Goal: Task Accomplishment & Management: Manage account settings

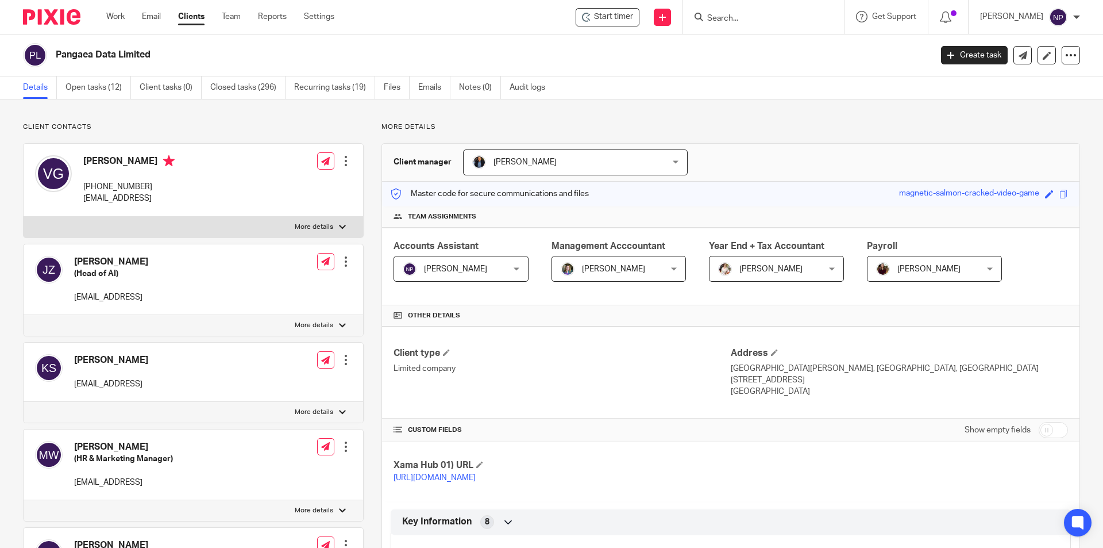
scroll to position [1067, 0]
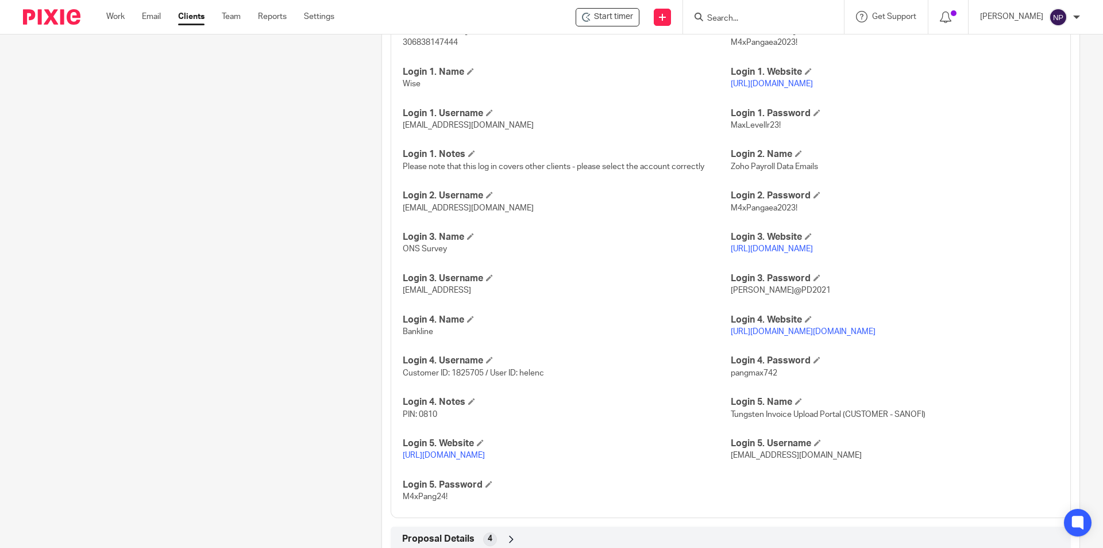
click at [750, 19] on input "Search" at bounding box center [757, 19] width 103 height 10
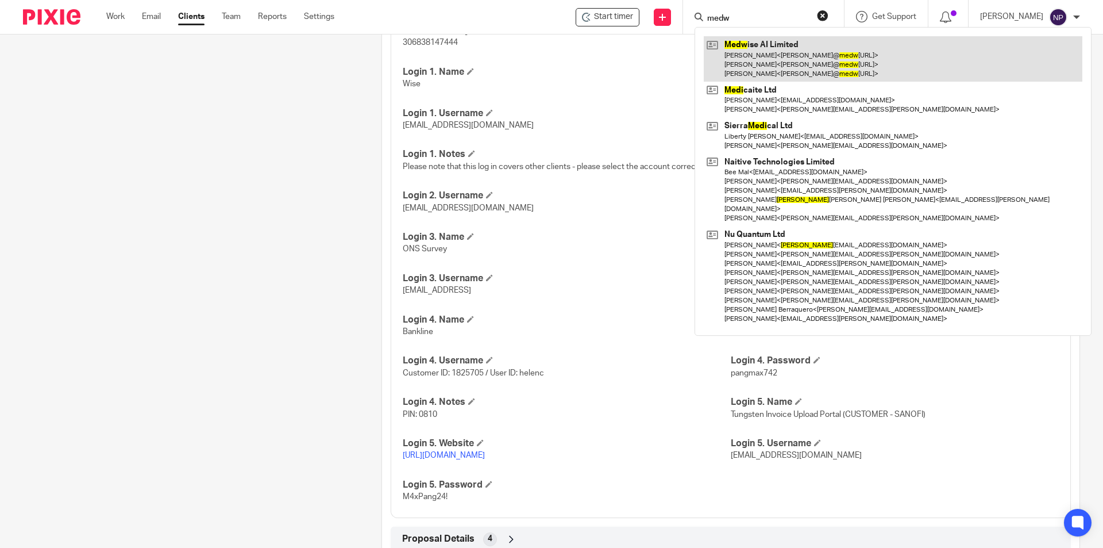
type input "medw"
click at [750, 47] on link at bounding box center [893, 58] width 379 height 45
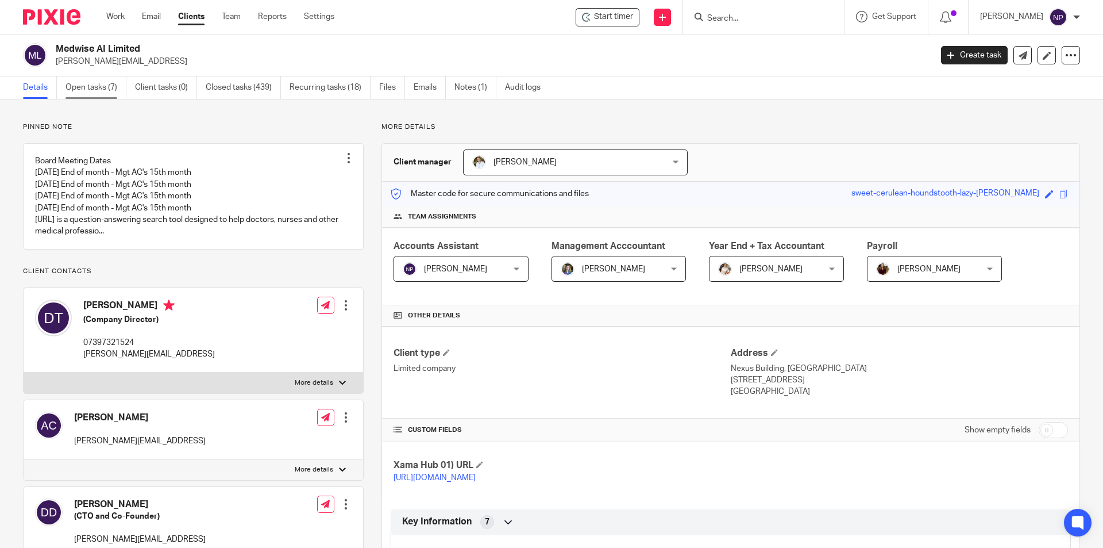
click at [106, 84] on link "Open tasks (7)" at bounding box center [95, 87] width 61 height 22
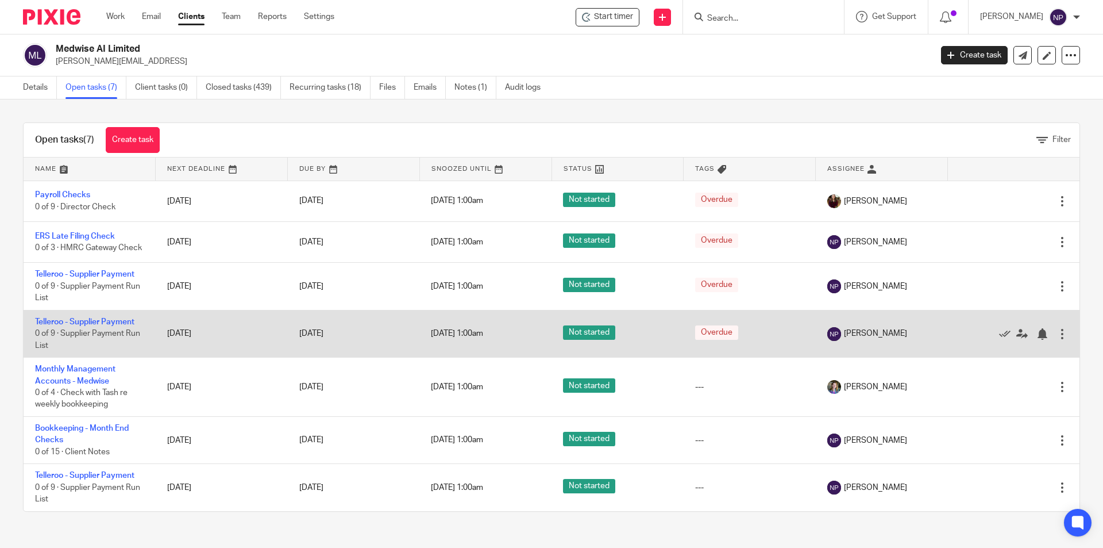
scroll to position [4, 0]
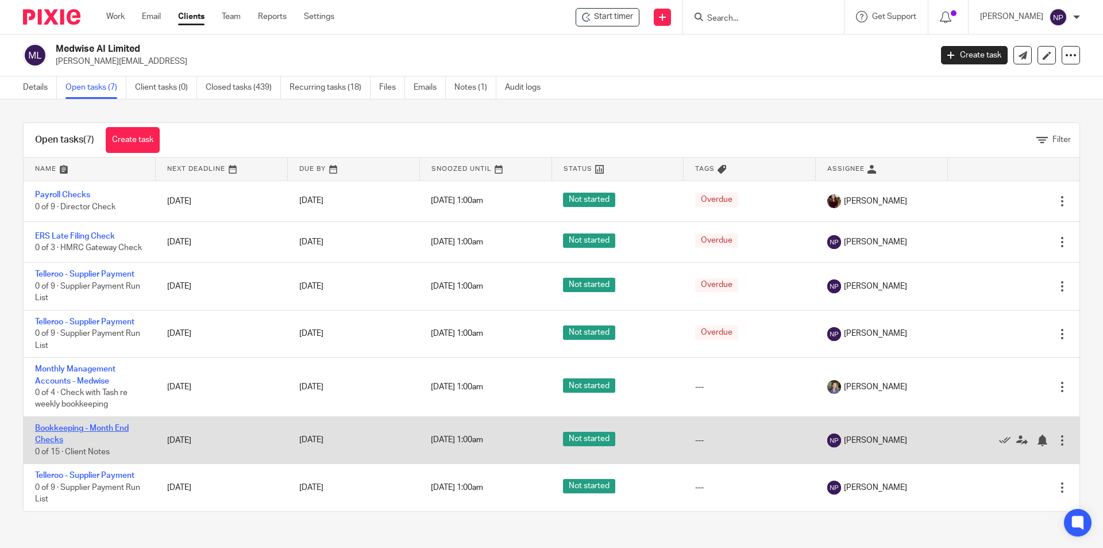
click at [111, 428] on link "Bookkeeping - Month End Checks" at bounding box center [82, 434] width 94 height 20
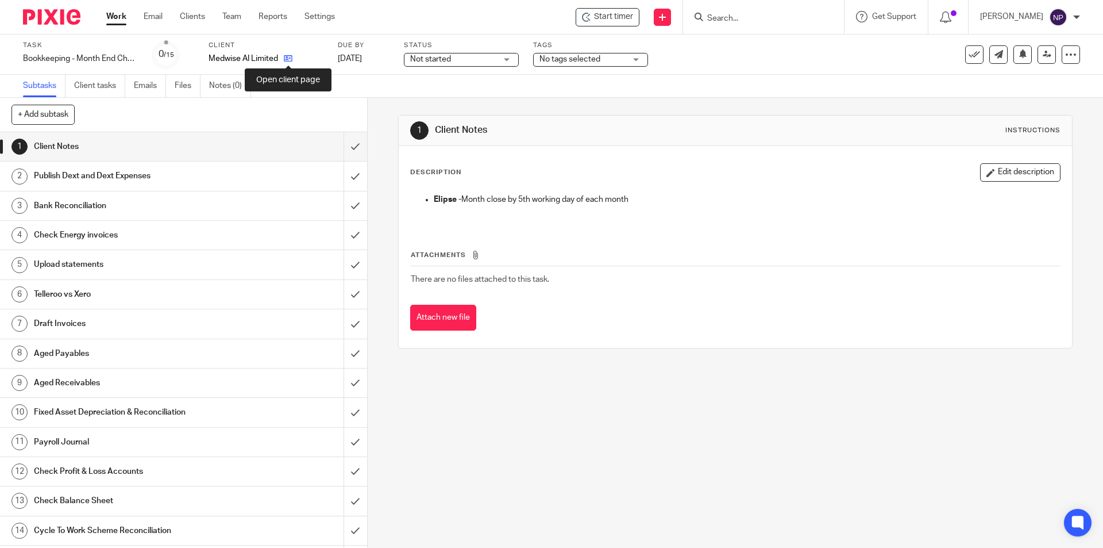
click at [285, 61] on icon at bounding box center [288, 58] width 9 height 9
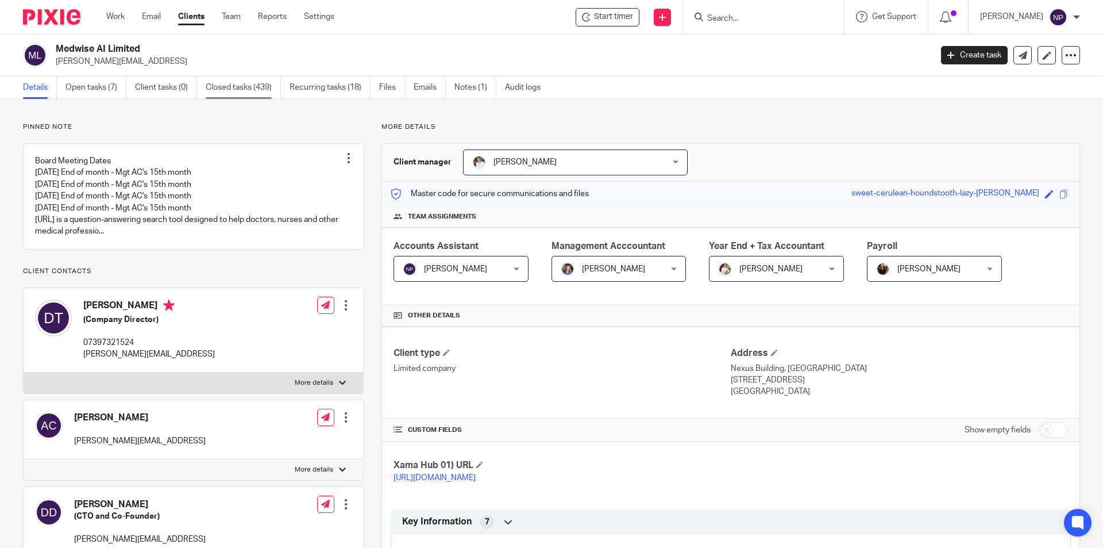
click at [240, 90] on link "Closed tasks (439)" at bounding box center [243, 87] width 75 height 22
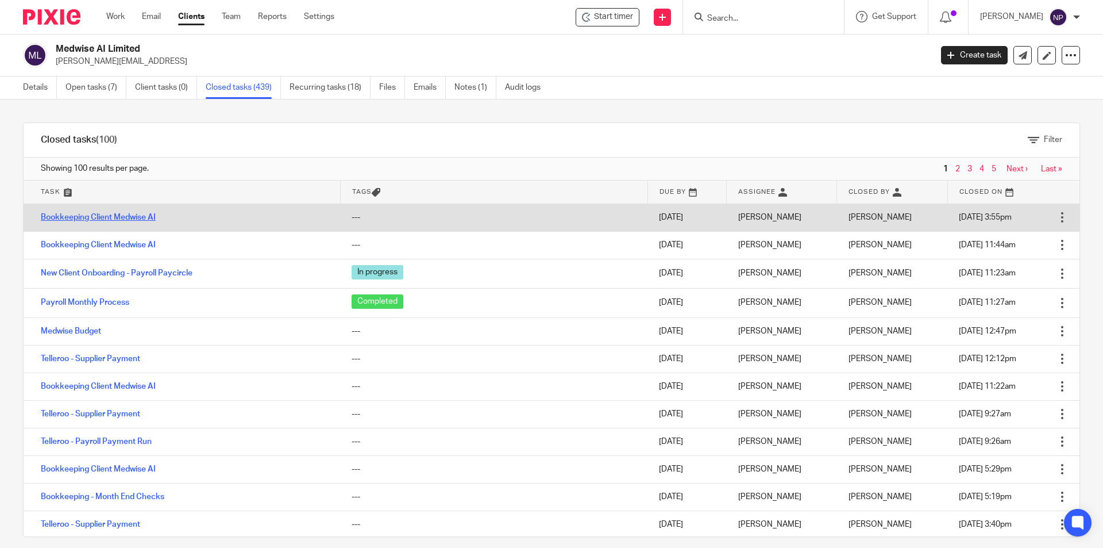
click at [133, 220] on link "Bookkeeping Client Medwise AI" at bounding box center [98, 217] width 115 height 8
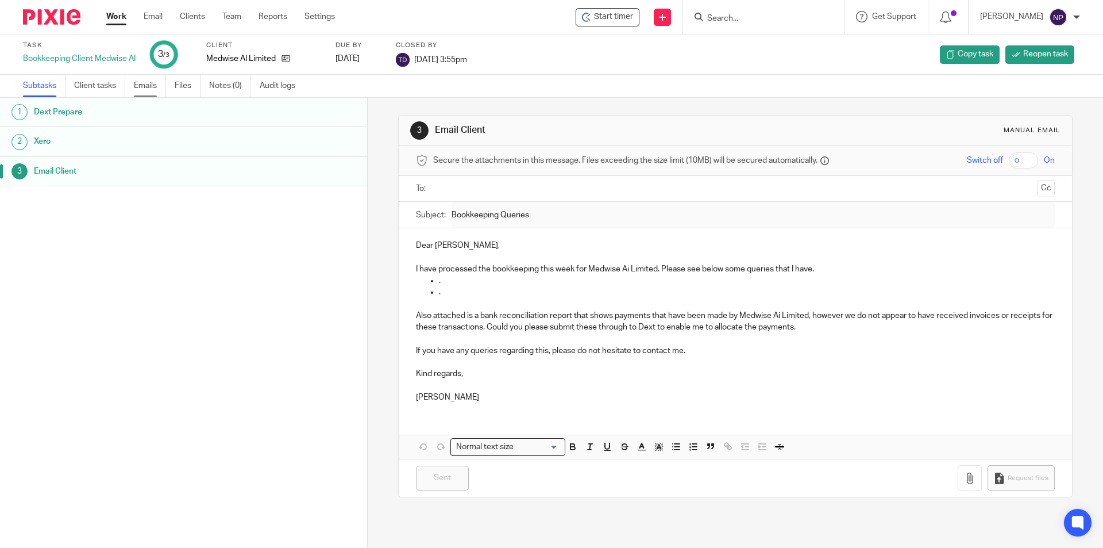
click at [152, 89] on link "Emails" at bounding box center [150, 86] width 32 height 22
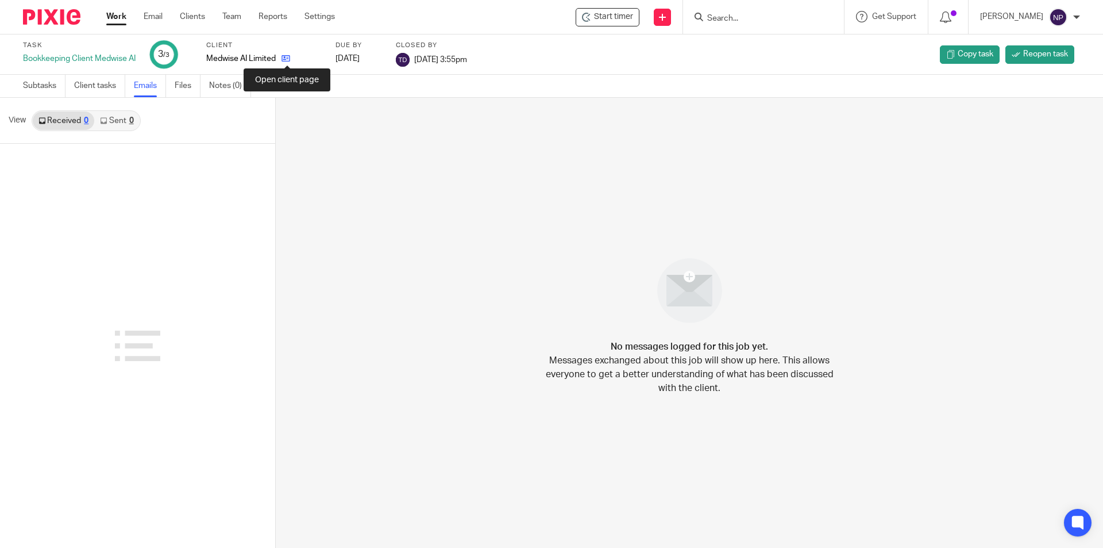
click at [290, 60] on icon at bounding box center [286, 58] width 9 height 9
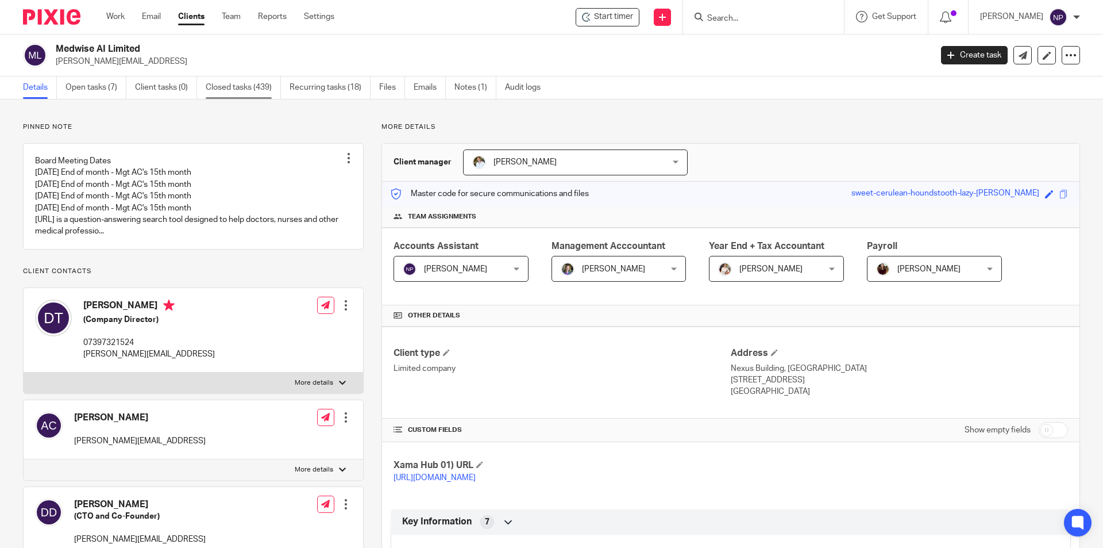
click at [247, 90] on link "Closed tasks (439)" at bounding box center [243, 87] width 75 height 22
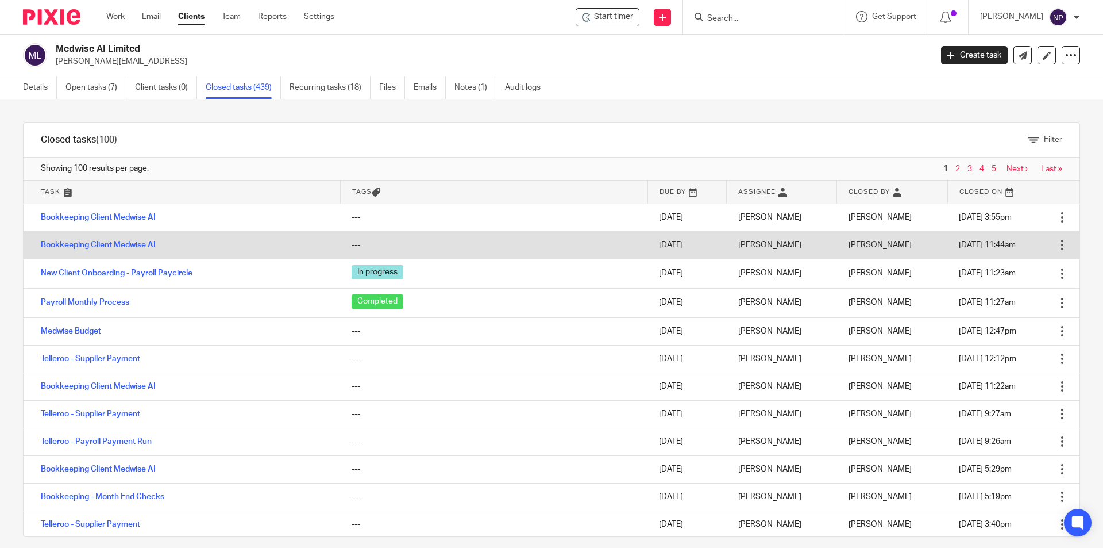
click at [157, 244] on td "Bookkeeping Client Medwise AI" at bounding box center [182, 245] width 317 height 28
click at [151, 244] on link "Bookkeeping Client Medwise AI" at bounding box center [98, 245] width 115 height 8
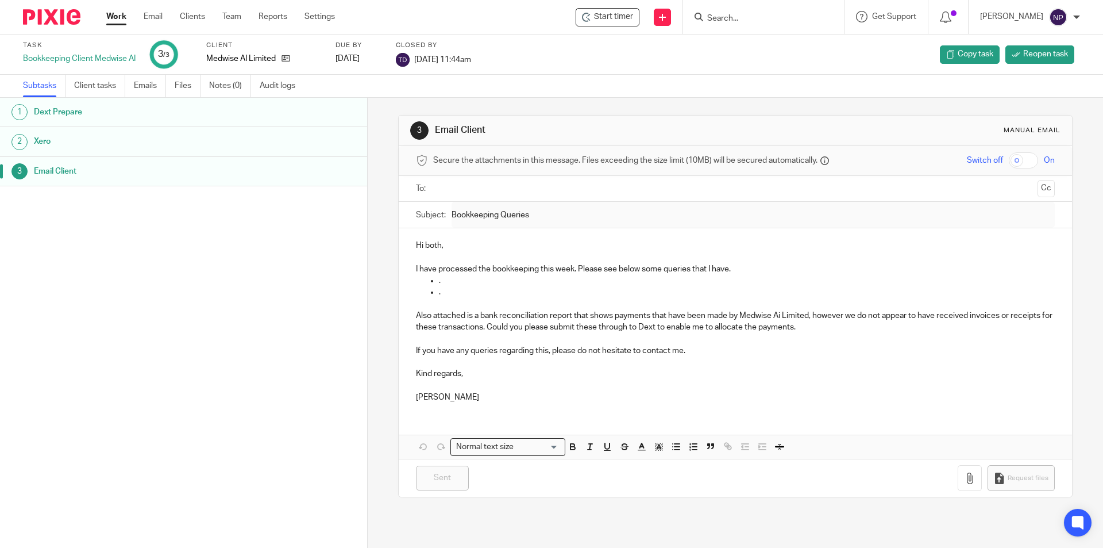
click at [114, 22] on link "Work" at bounding box center [116, 16] width 20 height 11
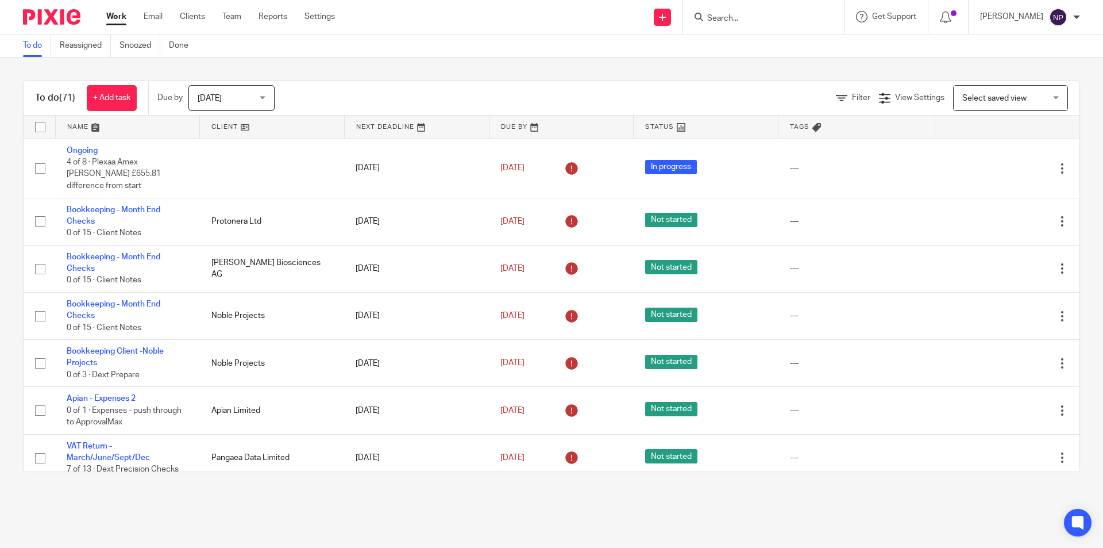
click at [727, 20] on input "Search" at bounding box center [757, 19] width 103 height 10
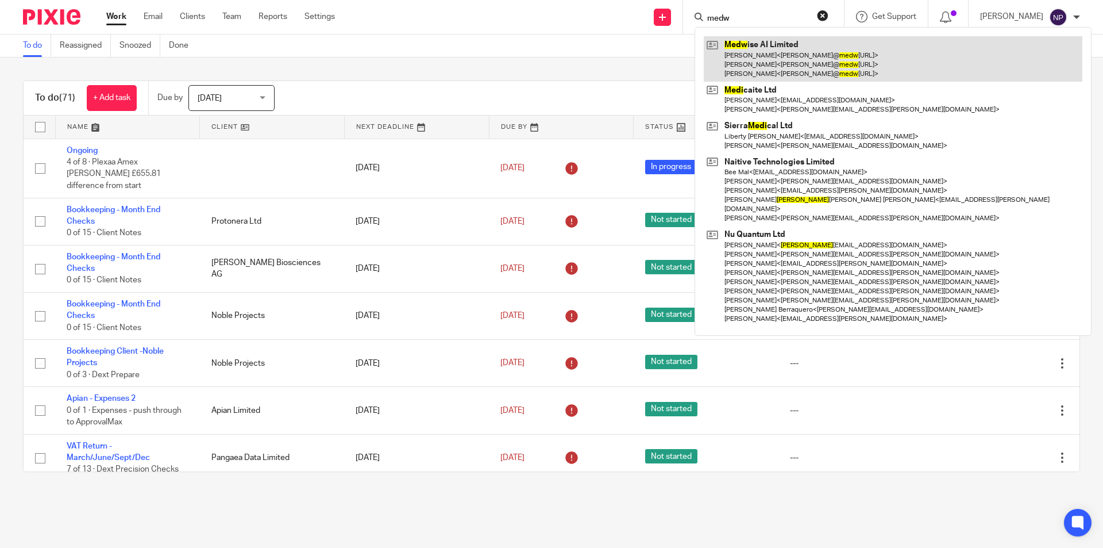
type input "medw"
click at [754, 65] on link at bounding box center [893, 58] width 379 height 45
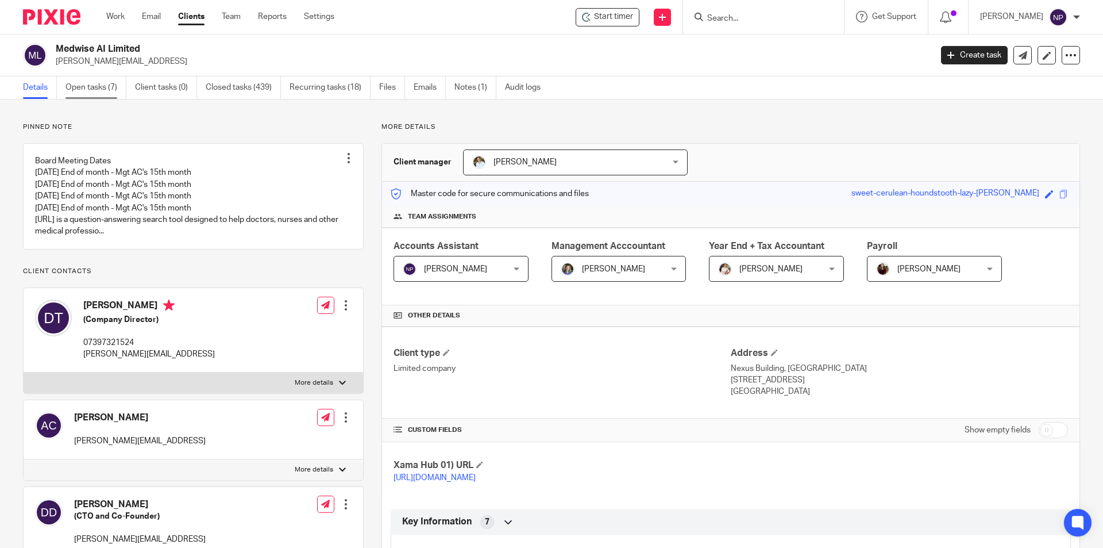
click at [84, 87] on link "Open tasks (7)" at bounding box center [95, 87] width 61 height 22
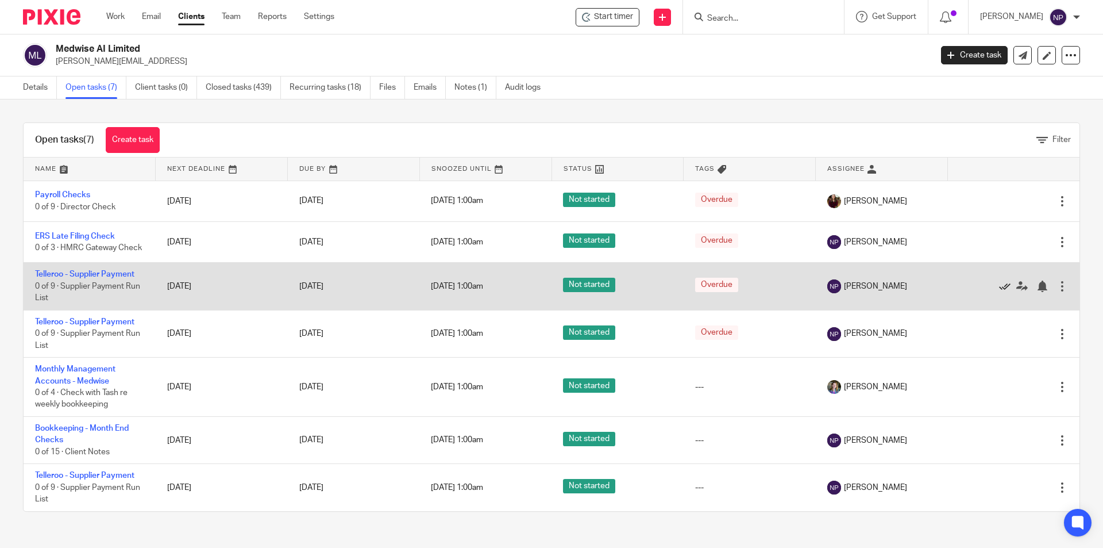
click at [999, 292] on icon at bounding box center [1004, 285] width 11 height 11
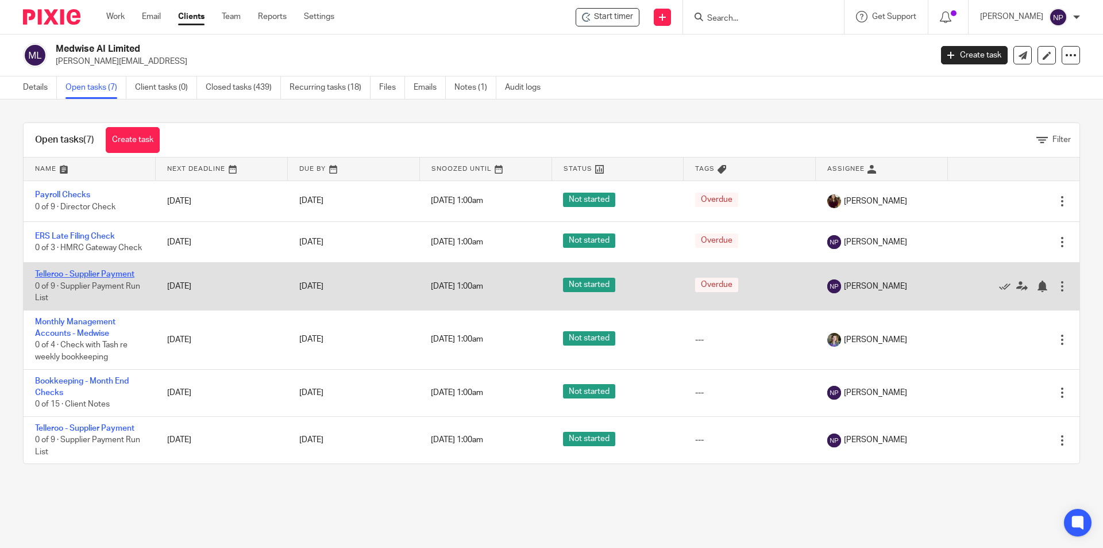
click at [134, 278] on link "Telleroo - Supplier Payment" at bounding box center [84, 274] width 99 height 8
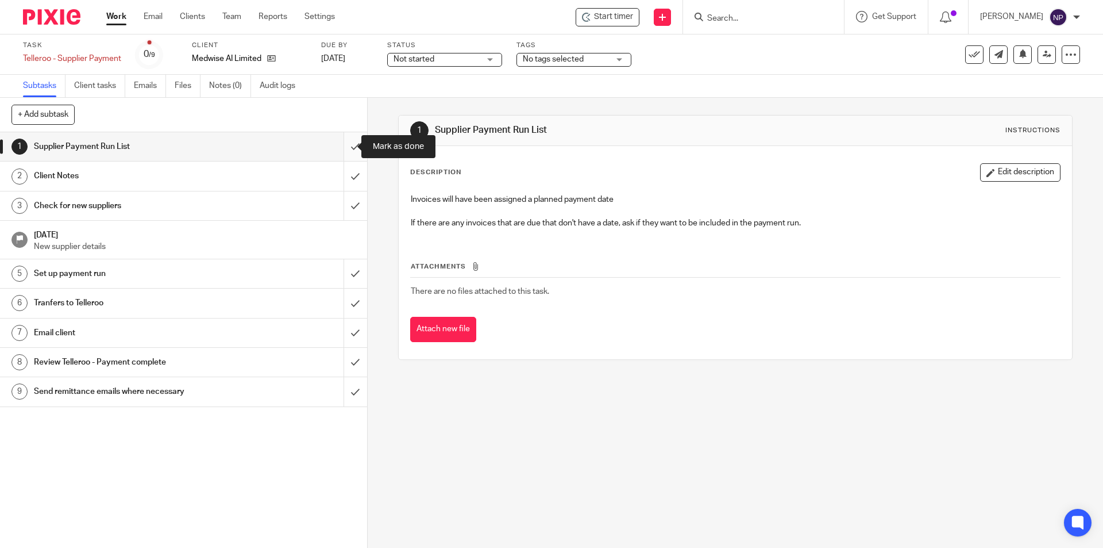
click at [340, 143] on input "submit" at bounding box center [183, 146] width 367 height 29
click at [342, 168] on input "submit" at bounding box center [183, 175] width 367 height 29
click at [346, 211] on input "submit" at bounding box center [183, 205] width 367 height 29
click at [340, 268] on input "submit" at bounding box center [183, 273] width 367 height 29
drag, startPoint x: 341, startPoint y: 298, endPoint x: 343, endPoint y: 307, distance: 8.9
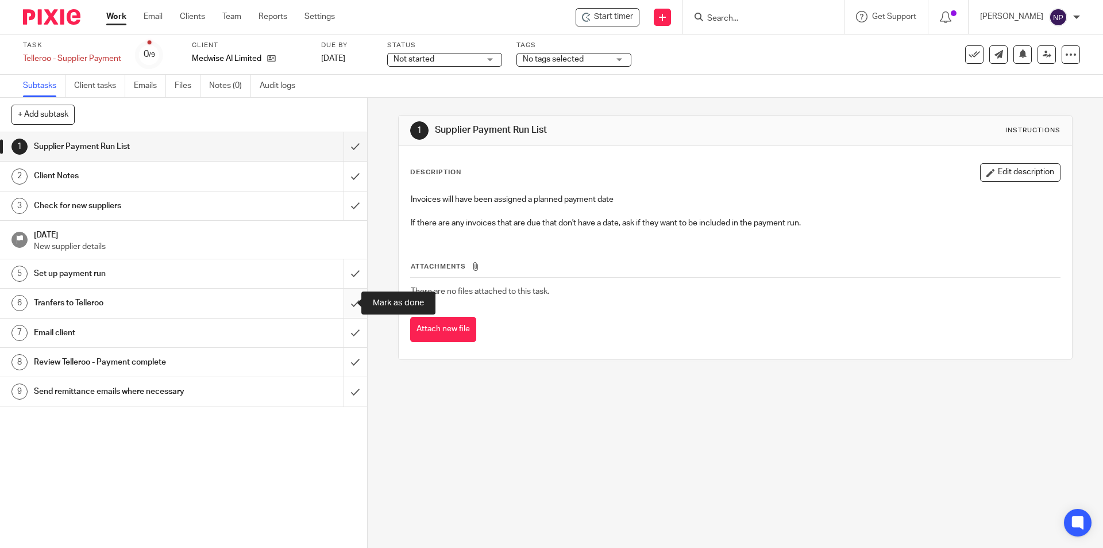
click at [341, 299] on input "submit" at bounding box center [183, 302] width 367 height 29
drag, startPoint x: 344, startPoint y: 336, endPoint x: 344, endPoint y: 363, distance: 27.0
click at [344, 338] on input "submit" at bounding box center [183, 332] width 367 height 29
click at [344, 365] on input "submit" at bounding box center [183, 362] width 367 height 29
click at [344, 387] on input "submit" at bounding box center [183, 391] width 367 height 29
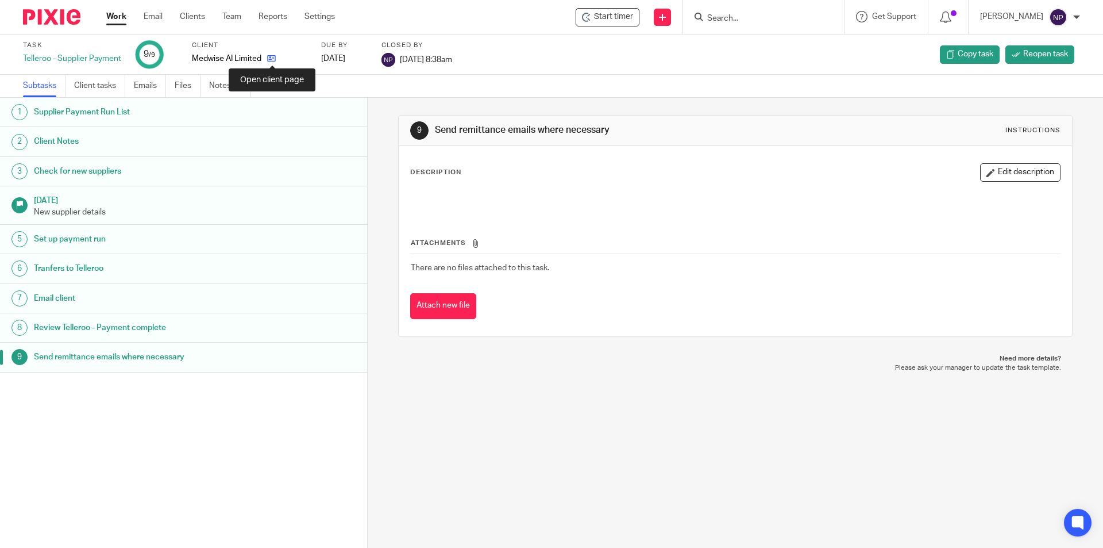
click at [276, 58] on icon at bounding box center [271, 58] width 9 height 9
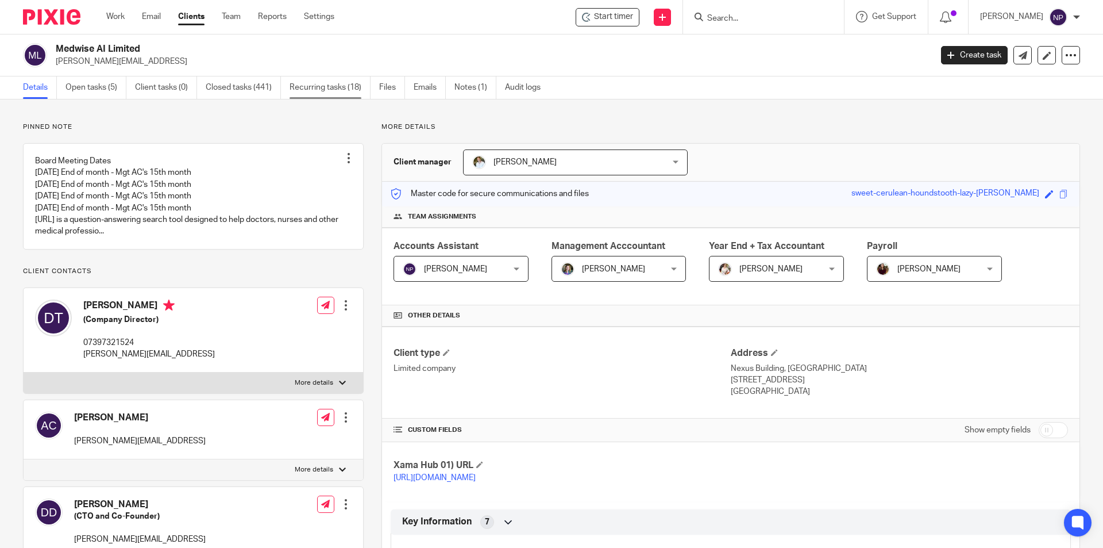
click at [319, 91] on link "Recurring tasks (18)" at bounding box center [330, 87] width 81 height 22
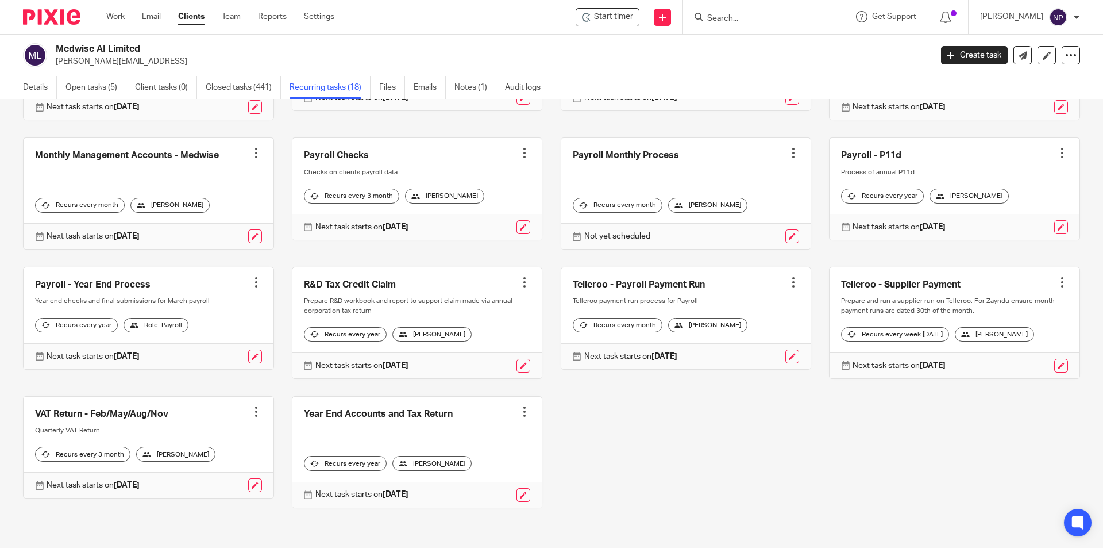
scroll to position [287, 0]
click at [912, 280] on link at bounding box center [955, 322] width 250 height 111
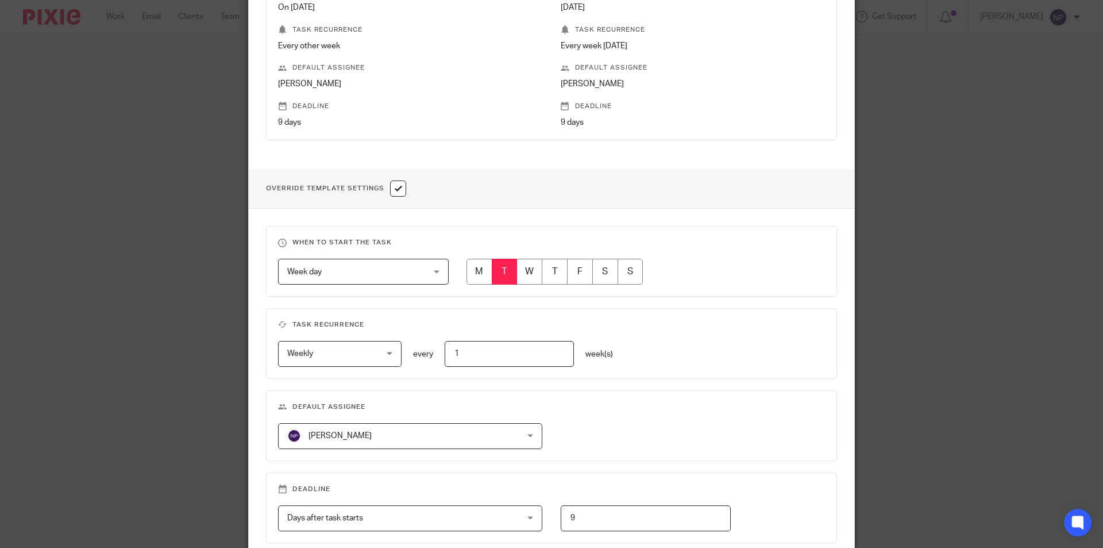
scroll to position [287, 0]
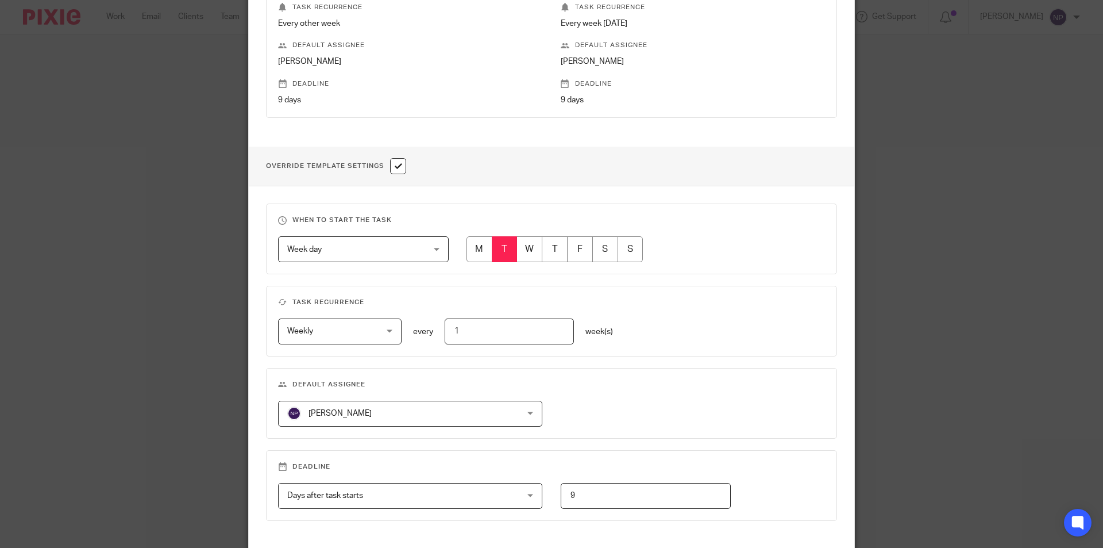
click at [449, 424] on fieldset "Default assignee Natasha Pengelly Natasha Pengelly Barbara Raine Carol Gibson C…" at bounding box center [551, 403] width 571 height 71
click at [454, 421] on span "[PERSON_NAME]" at bounding box center [389, 413] width 204 height 24
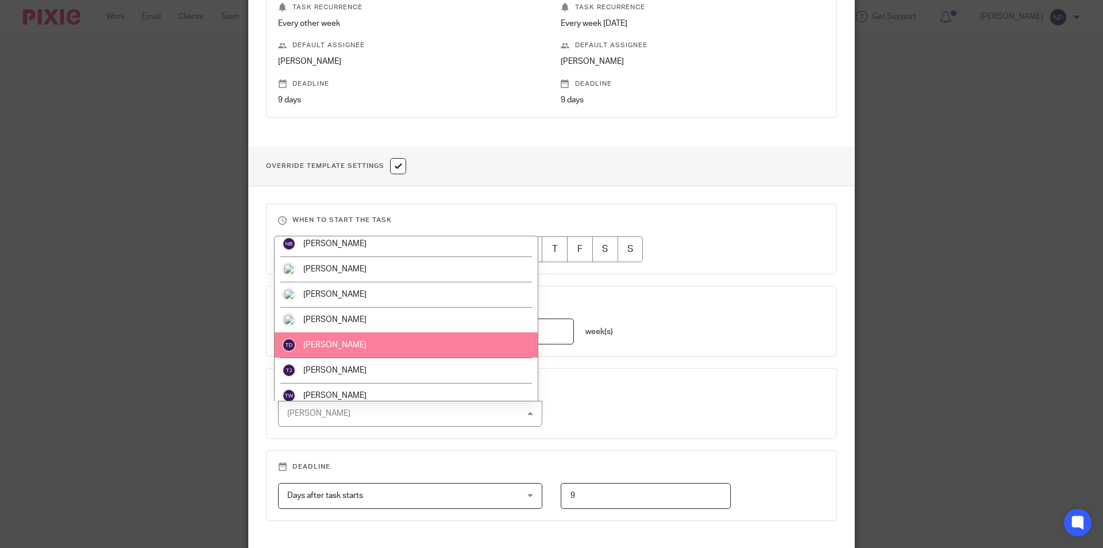
scroll to position [367, 0]
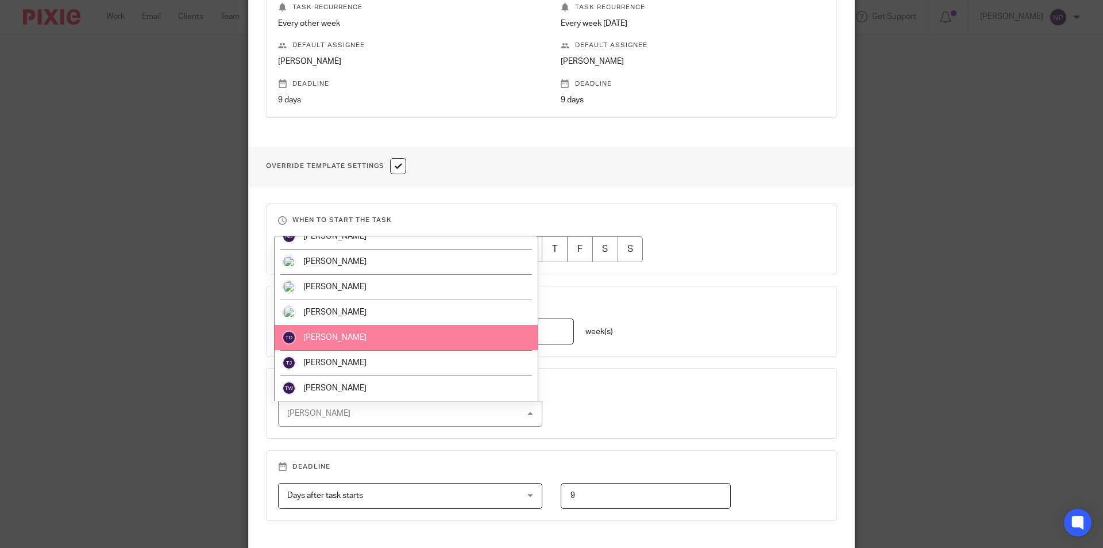
click at [353, 344] on li "[PERSON_NAME]" at bounding box center [406, 337] width 263 height 25
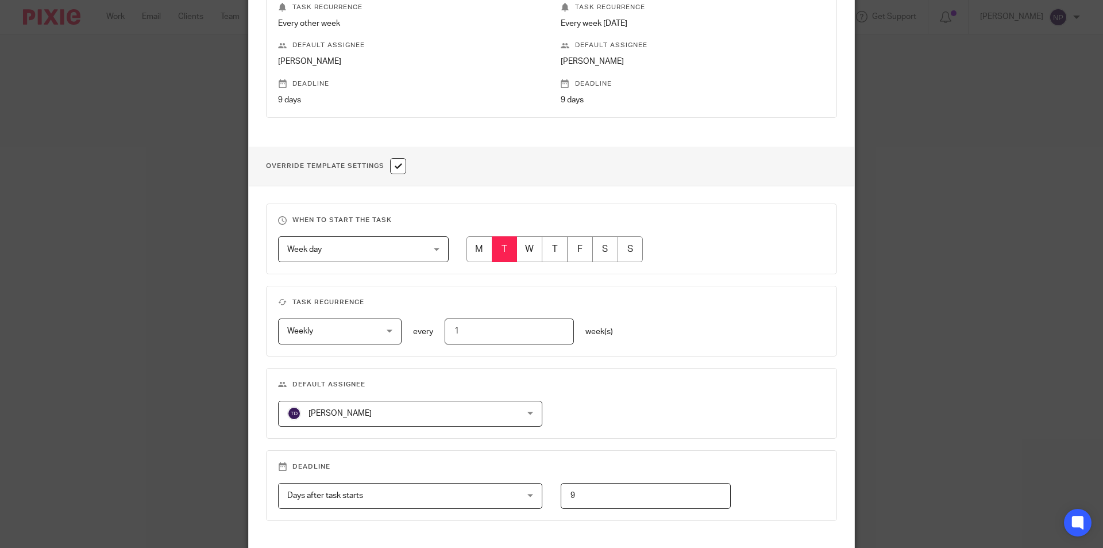
scroll to position [383, 0]
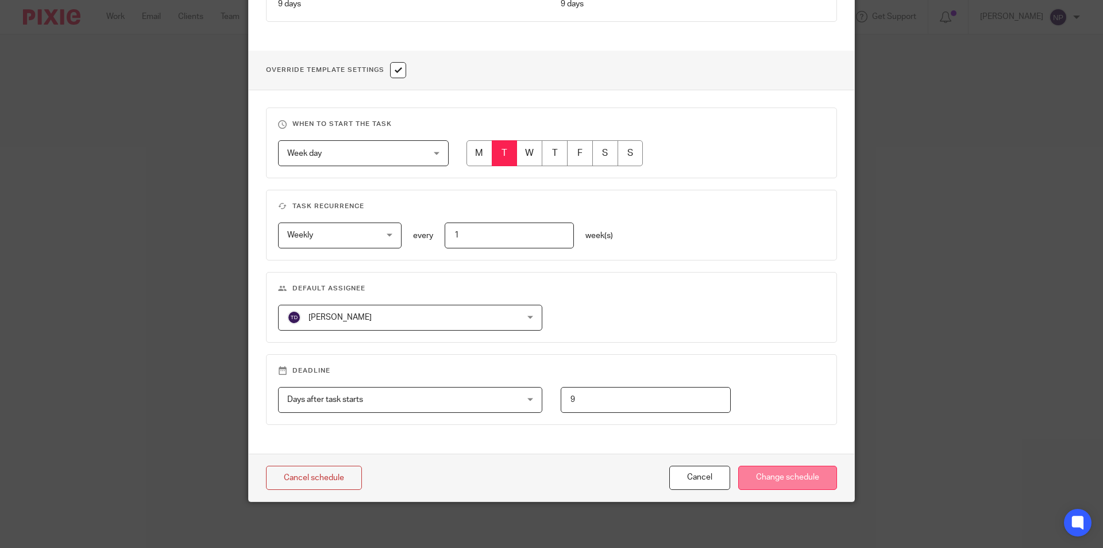
click at [798, 471] on input "Change schedule" at bounding box center [787, 477] width 99 height 25
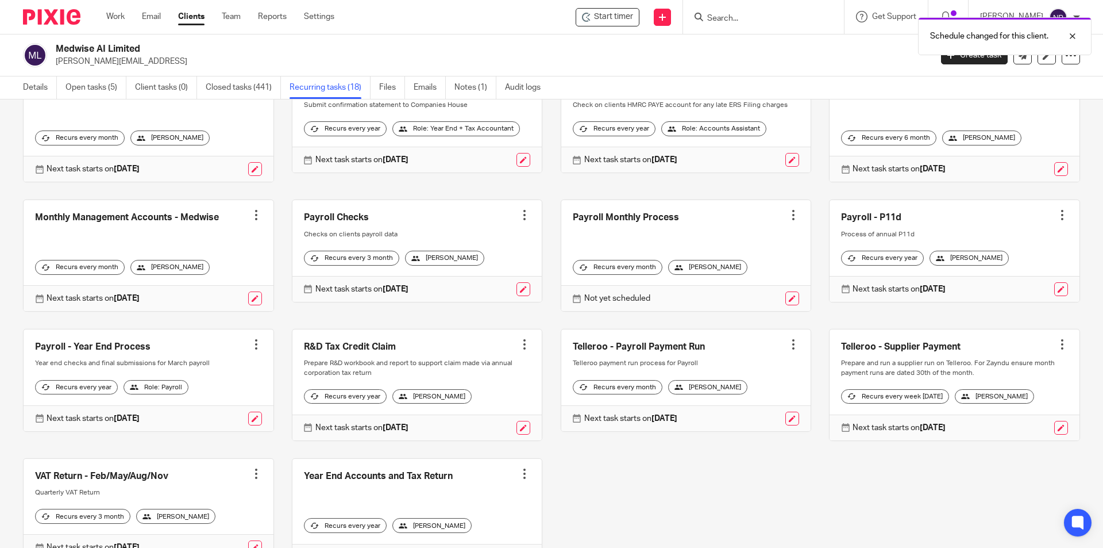
scroll to position [230, 0]
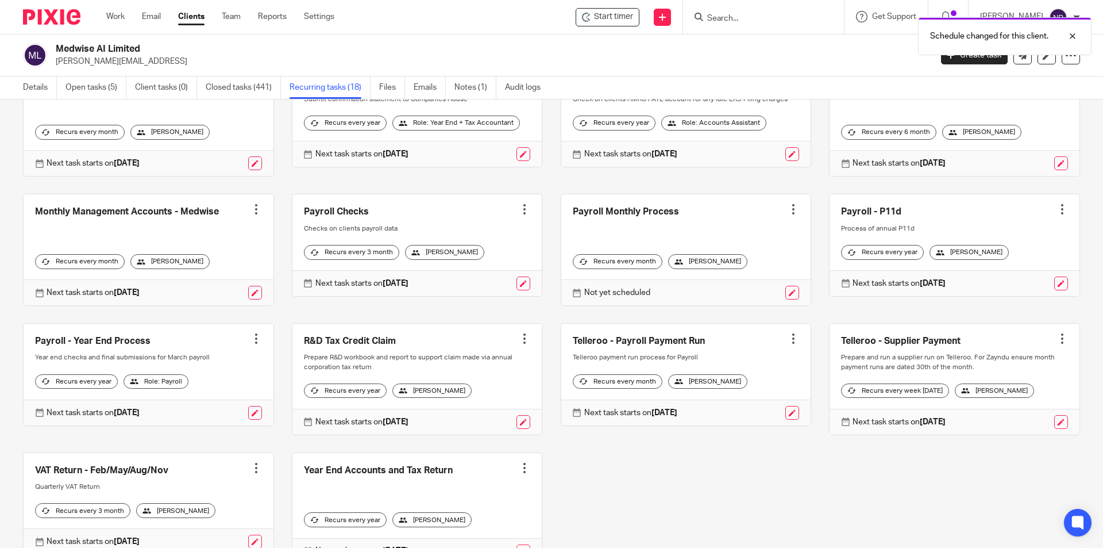
click at [881, 365] on link at bounding box center [955, 378] width 250 height 111
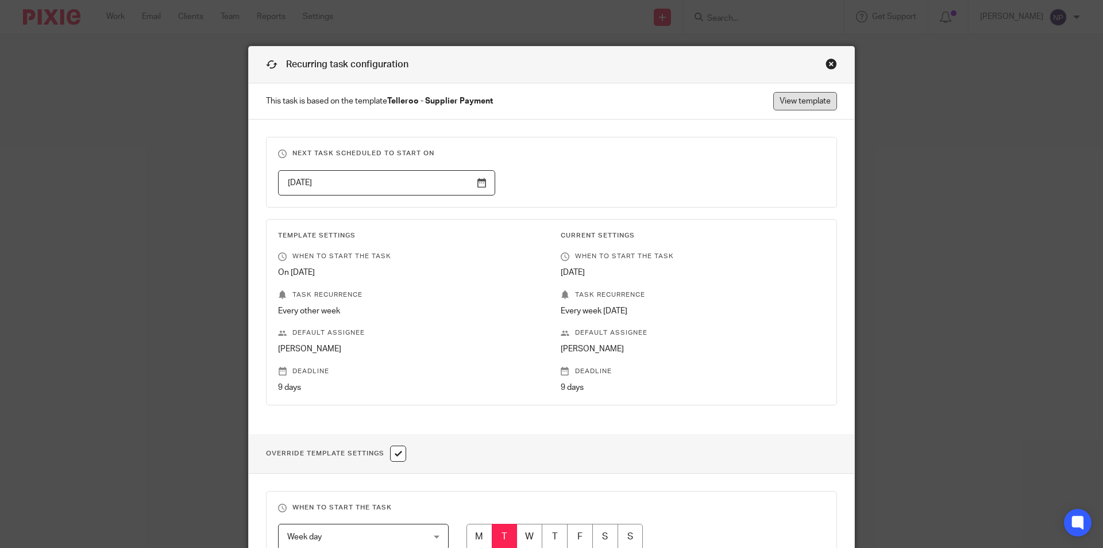
click at [813, 104] on link "View template" at bounding box center [805, 101] width 64 height 18
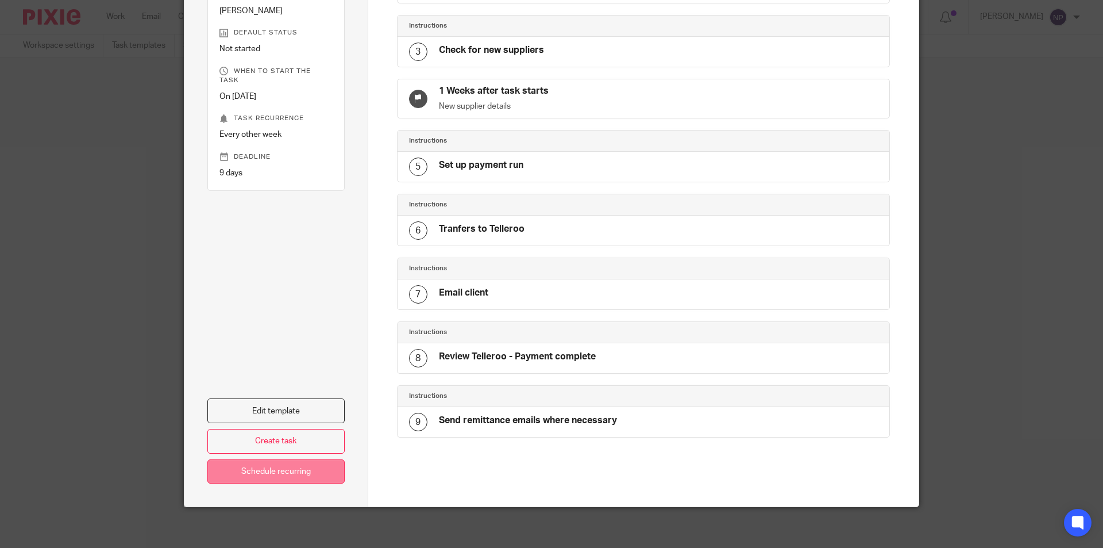
scroll to position [223, 0]
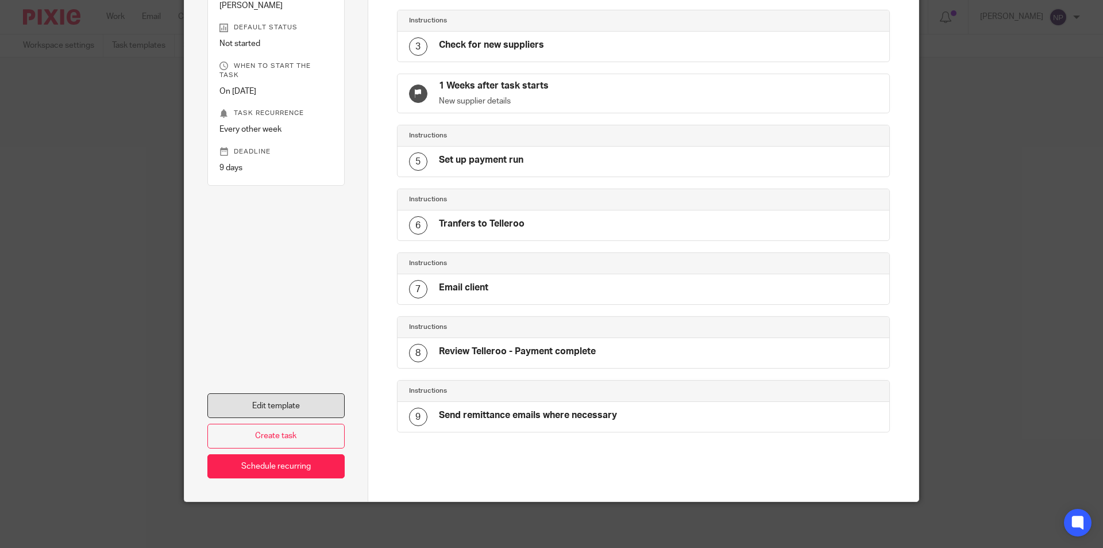
click at [305, 404] on link "Edit template" at bounding box center [275, 405] width 137 height 25
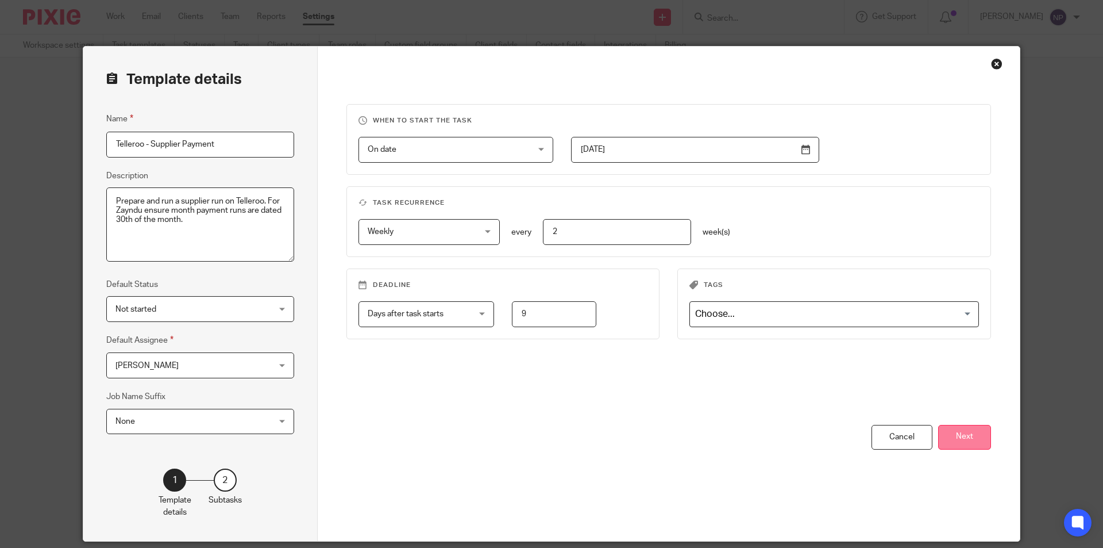
click at [972, 443] on button "Next" at bounding box center [964, 437] width 53 height 25
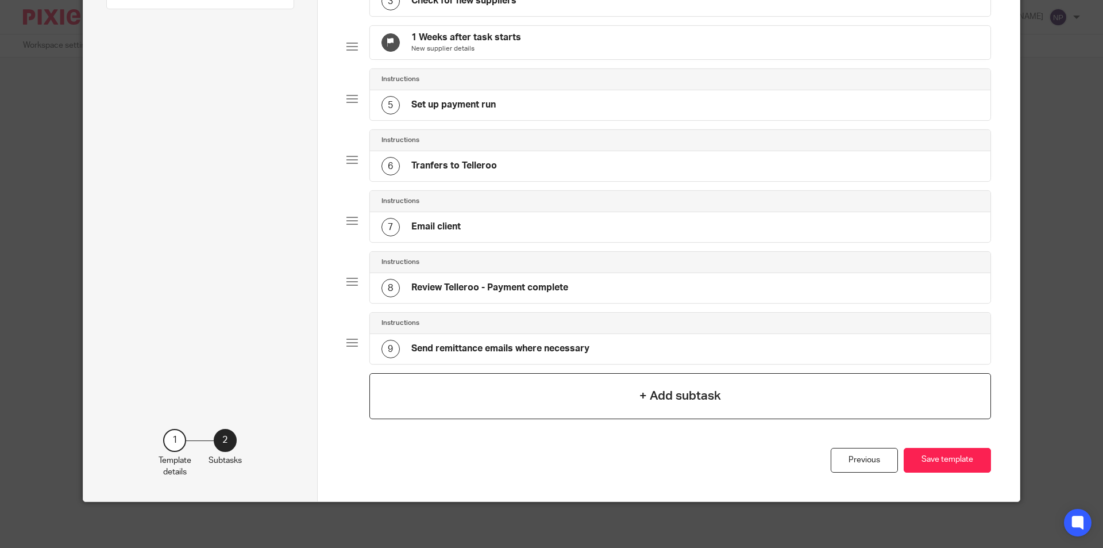
scroll to position [272, 0]
click at [862, 458] on div "Previous" at bounding box center [864, 460] width 67 height 25
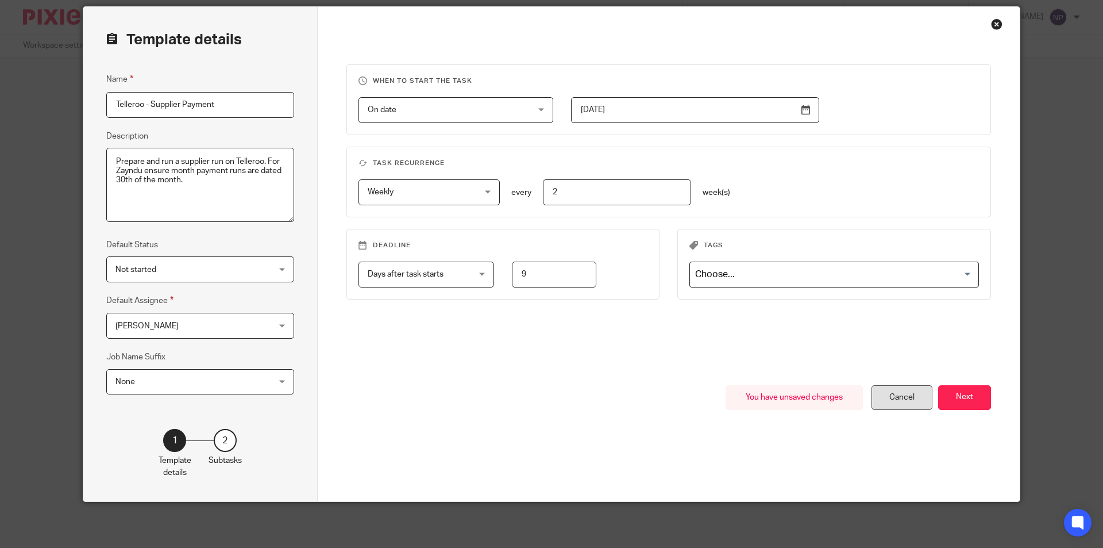
click at [897, 400] on div "Cancel" at bounding box center [902, 397] width 61 height 25
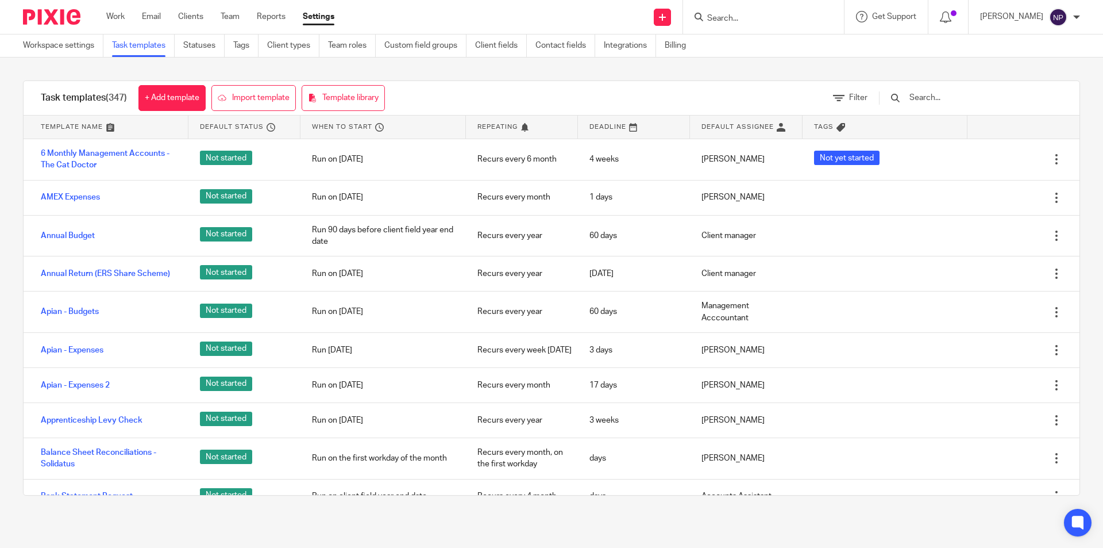
click at [718, 21] on input "Search" at bounding box center [757, 19] width 103 height 10
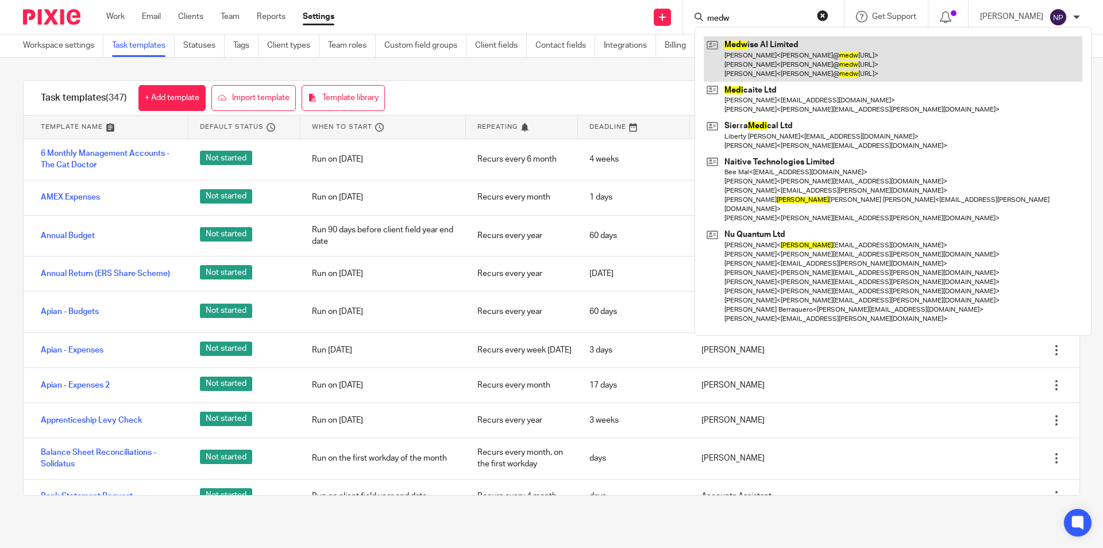
type input "medw"
click at [749, 48] on link at bounding box center [893, 58] width 379 height 45
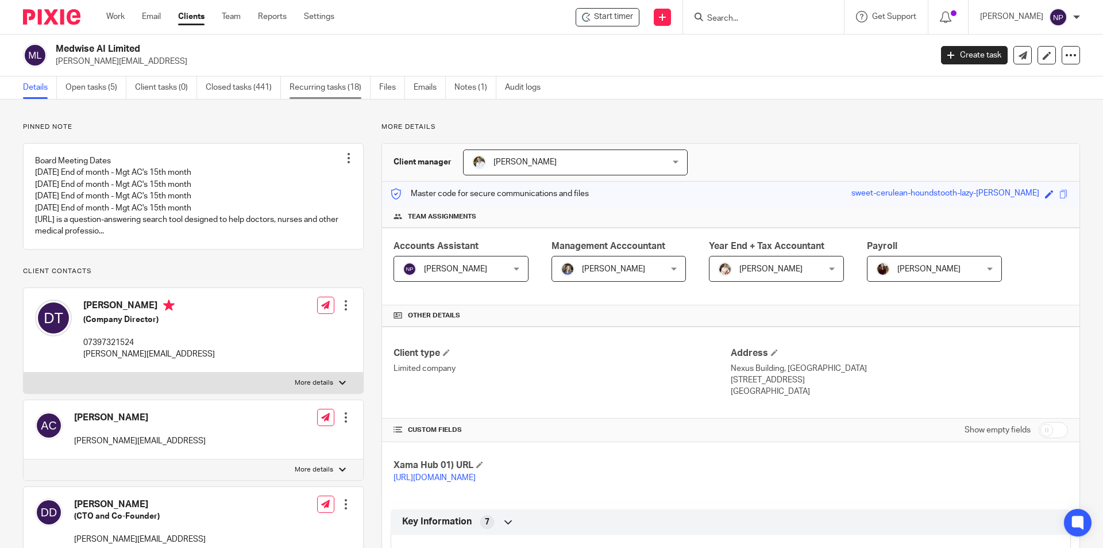
click at [300, 90] on link "Recurring tasks (18)" at bounding box center [330, 87] width 81 height 22
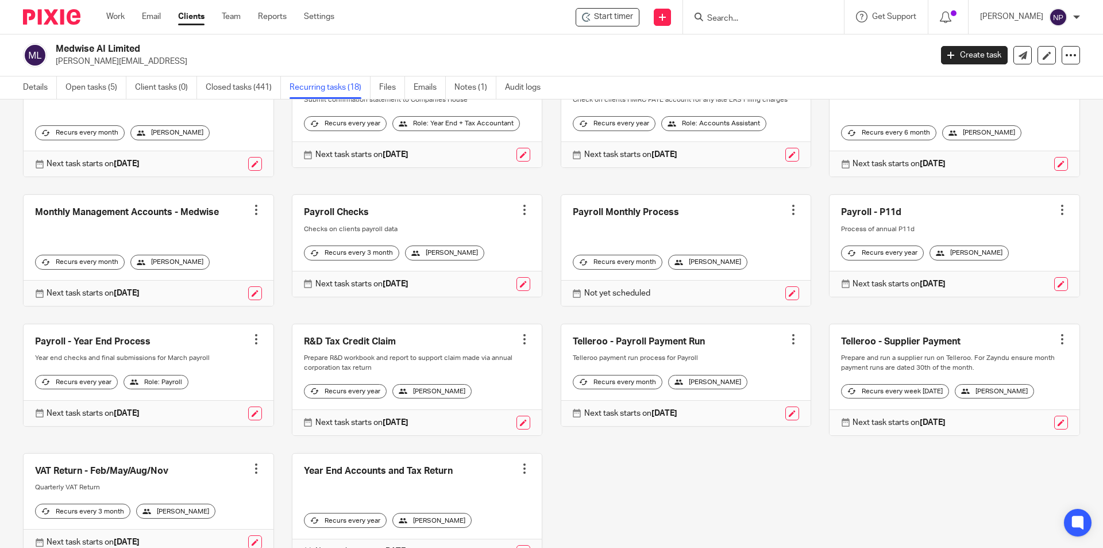
scroll to position [230, 0]
click at [1057, 338] on div at bounding box center [1062, 338] width 11 height 11
click at [1054, 429] on link at bounding box center [1061, 422] width 14 height 14
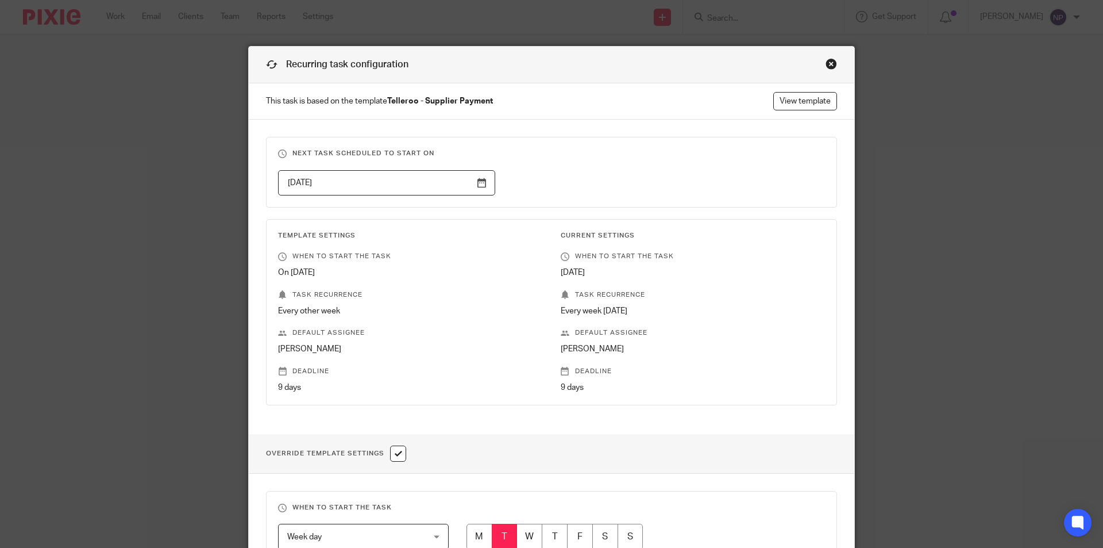
click at [828, 60] on div "Close this dialog window" at bounding box center [831, 63] width 11 height 11
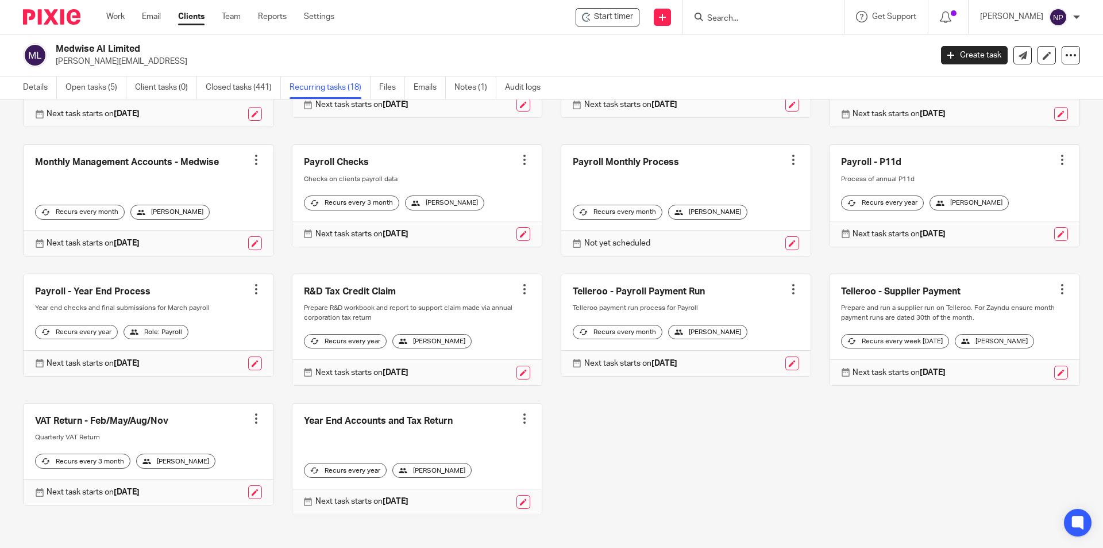
scroll to position [287, 0]
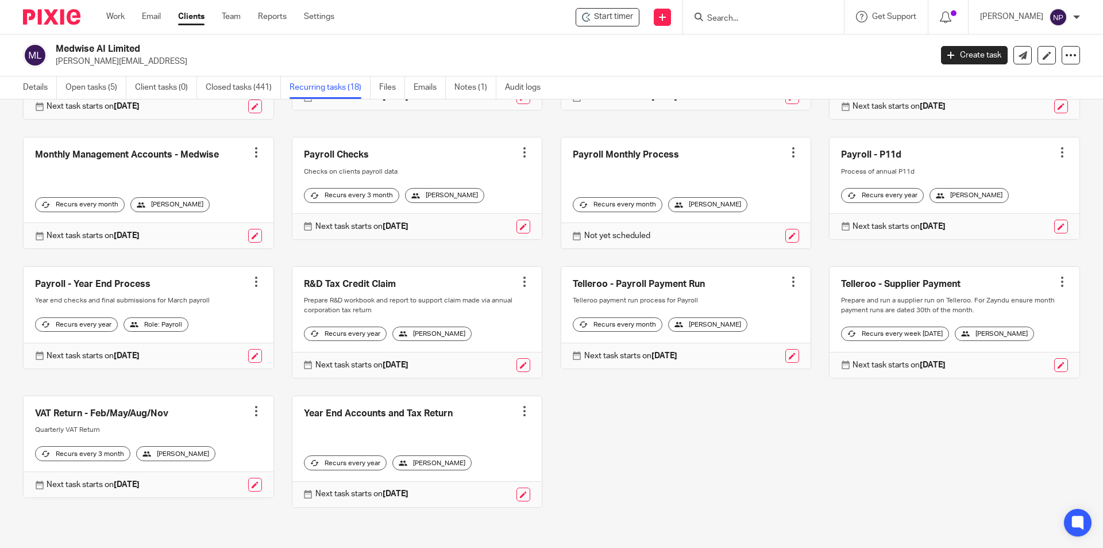
click at [788, 284] on div at bounding box center [793, 281] width 11 height 11
click at [663, 290] on link at bounding box center [686, 318] width 250 height 102
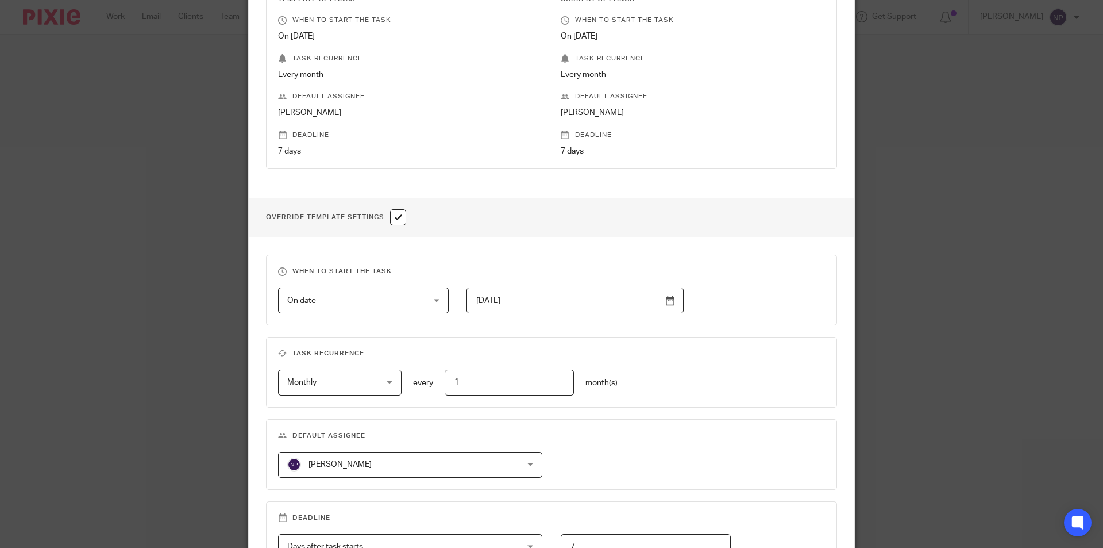
scroll to position [345, 0]
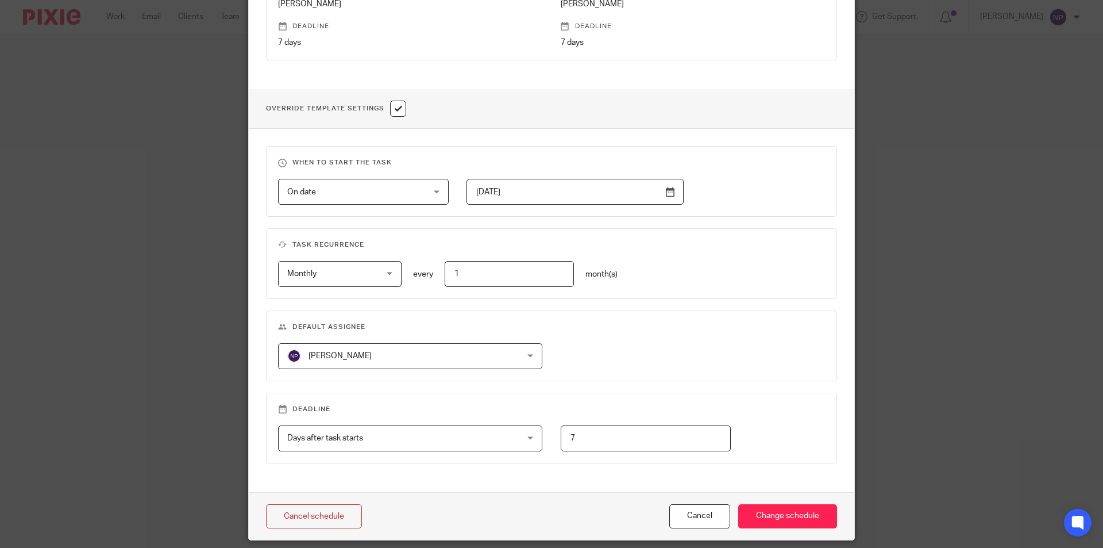
click at [429, 349] on span "[PERSON_NAME]" at bounding box center [389, 356] width 204 height 24
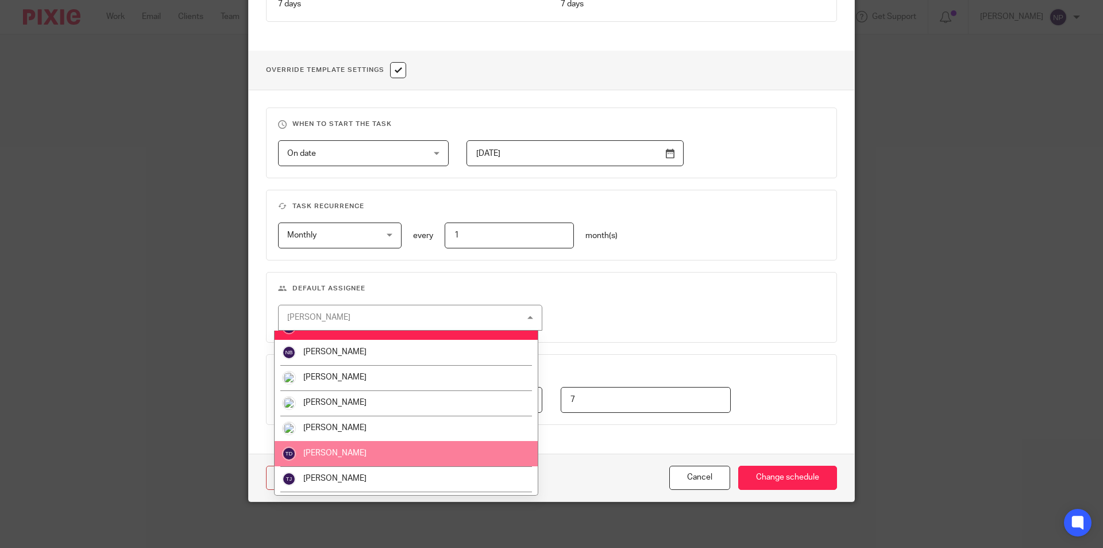
scroll to position [367, 0]
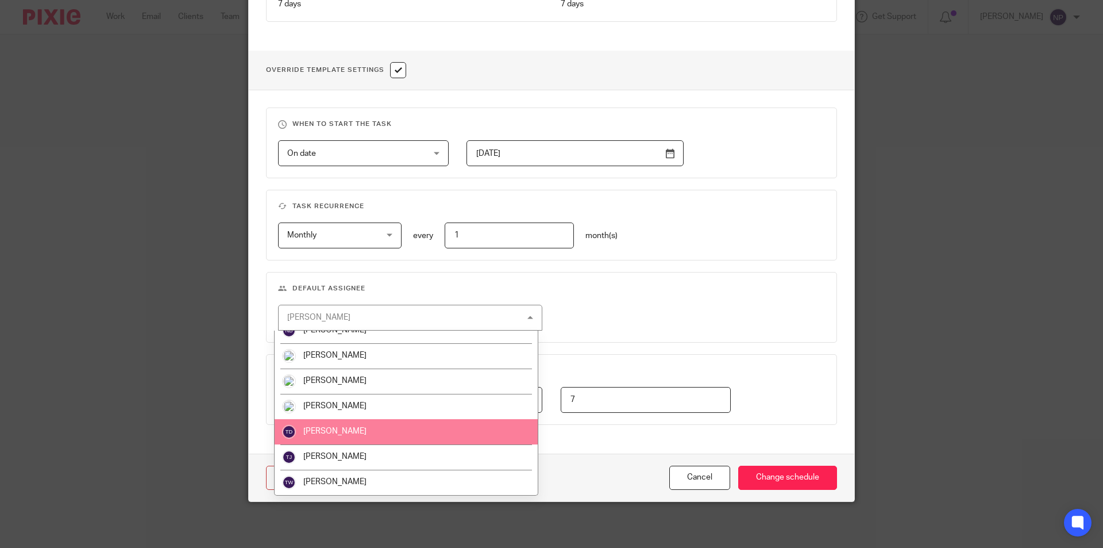
click at [352, 436] on li "[PERSON_NAME]" at bounding box center [406, 431] width 263 height 25
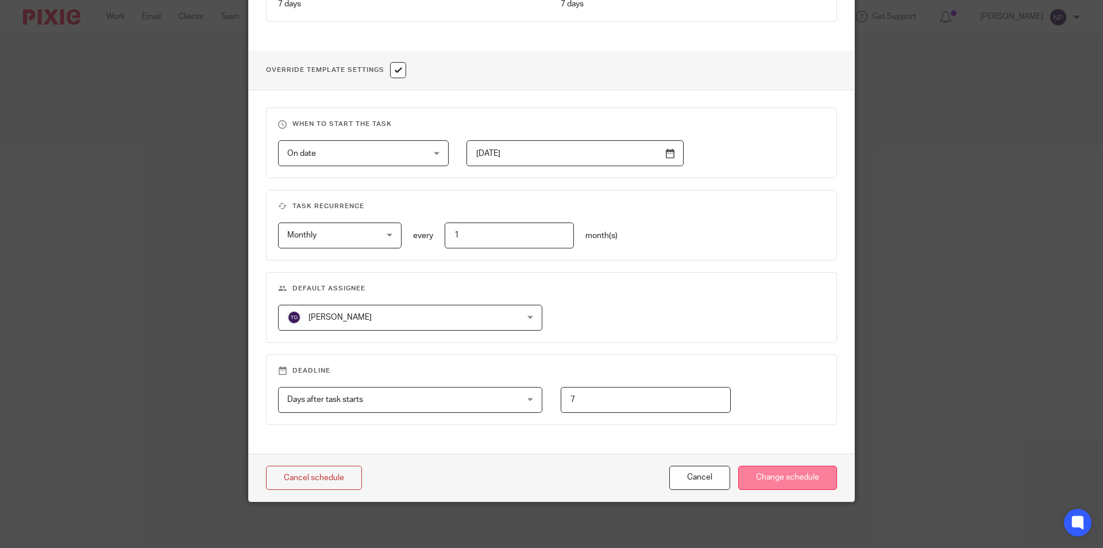
click at [780, 476] on input "Change schedule" at bounding box center [787, 477] width 99 height 25
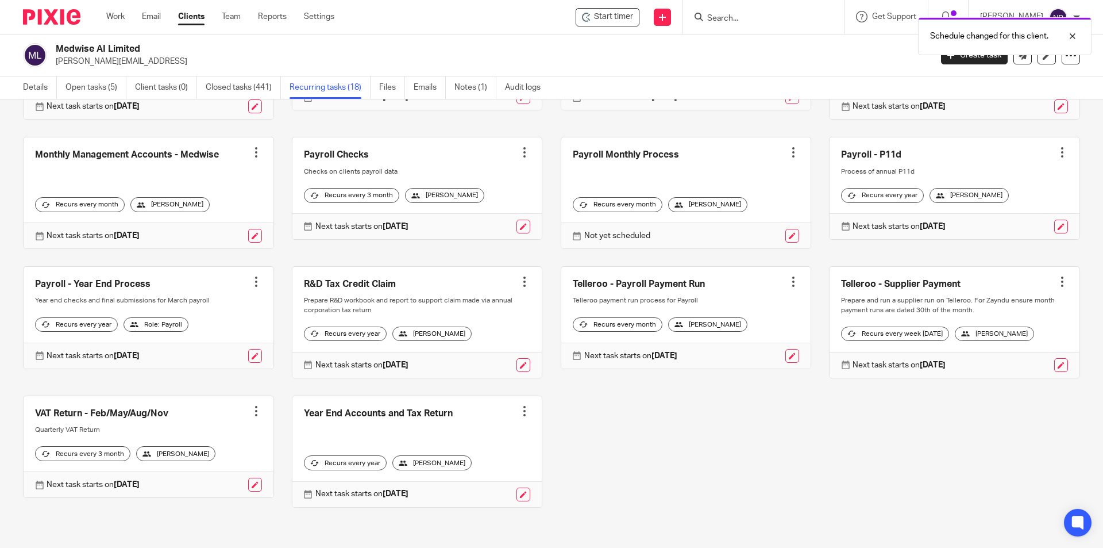
scroll to position [295, 0]
click at [245, 435] on link at bounding box center [149, 447] width 250 height 102
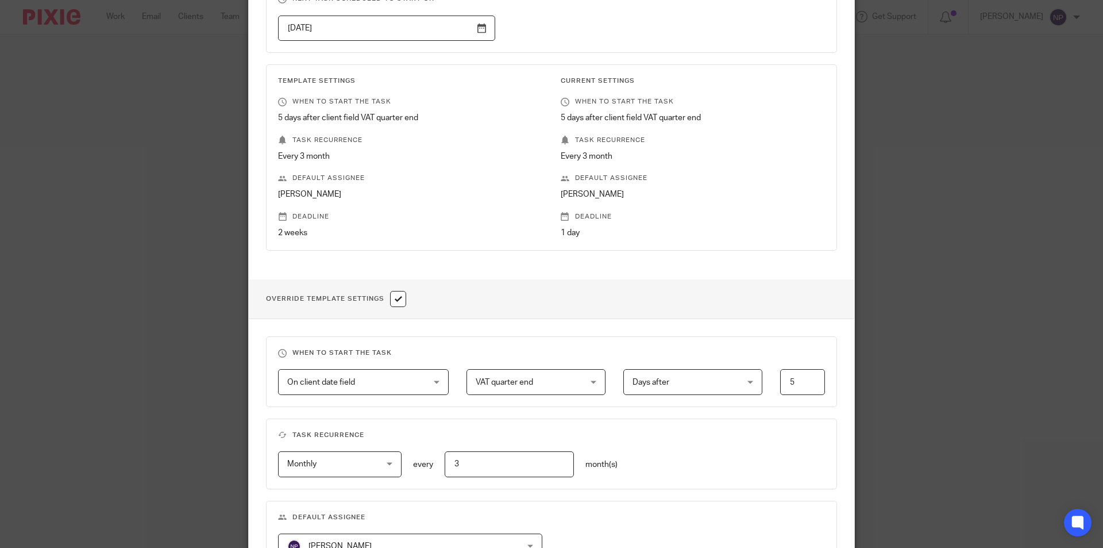
scroll to position [345, 0]
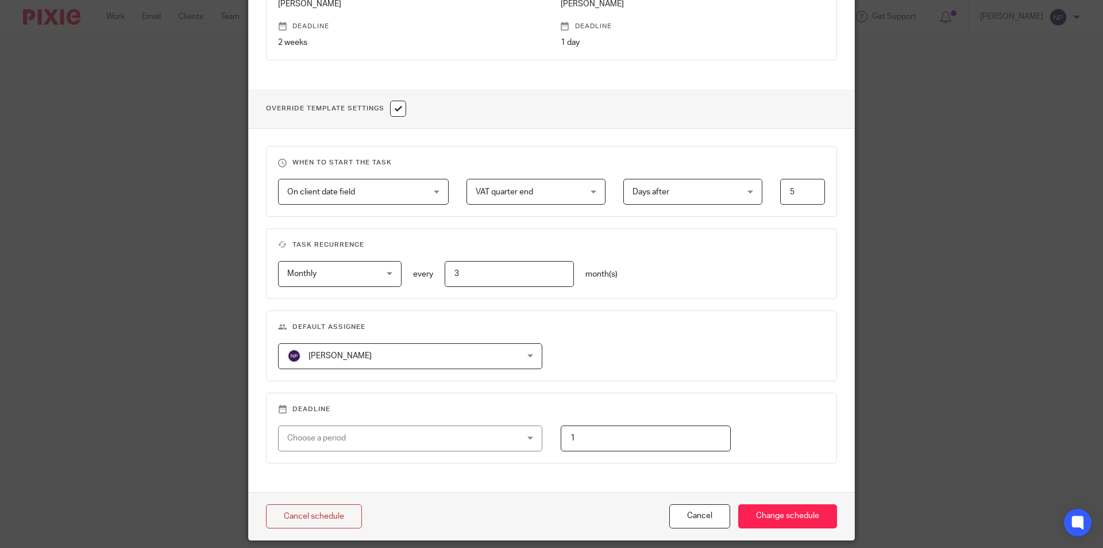
click at [401, 357] on span "[PERSON_NAME]" at bounding box center [389, 356] width 204 height 24
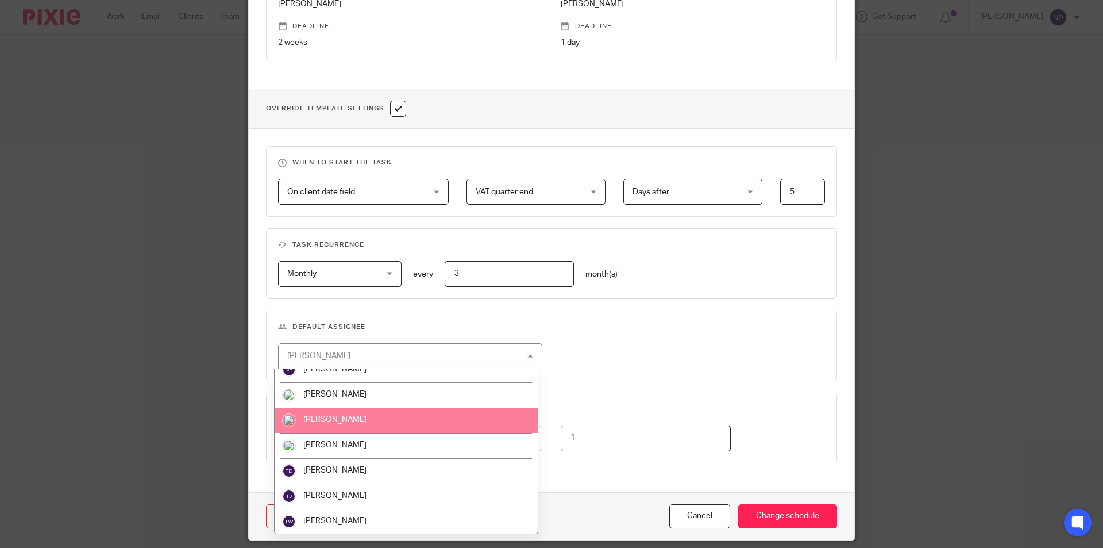
scroll to position [367, 0]
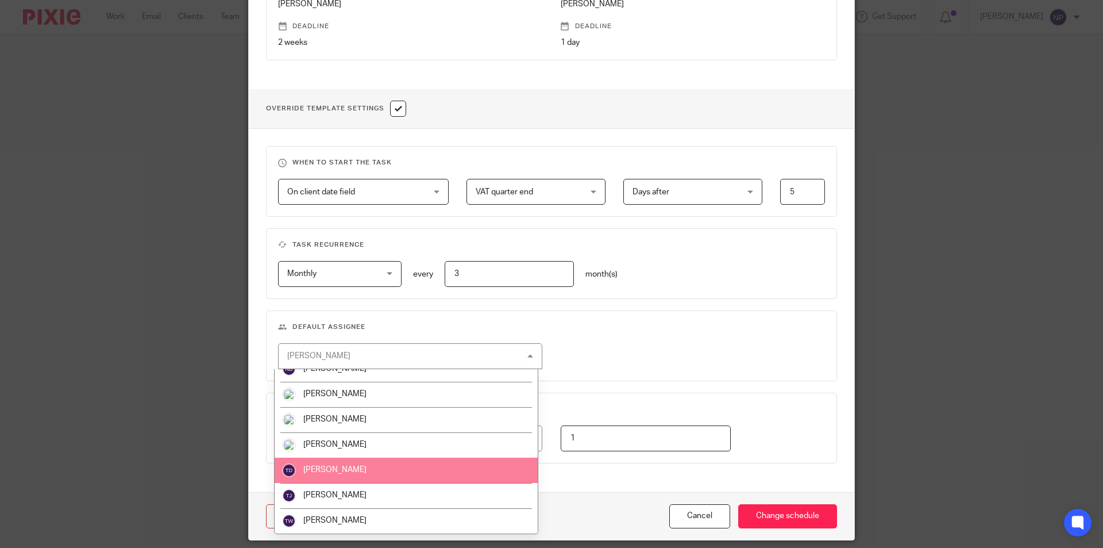
click at [360, 471] on li "[PERSON_NAME]" at bounding box center [406, 469] width 263 height 25
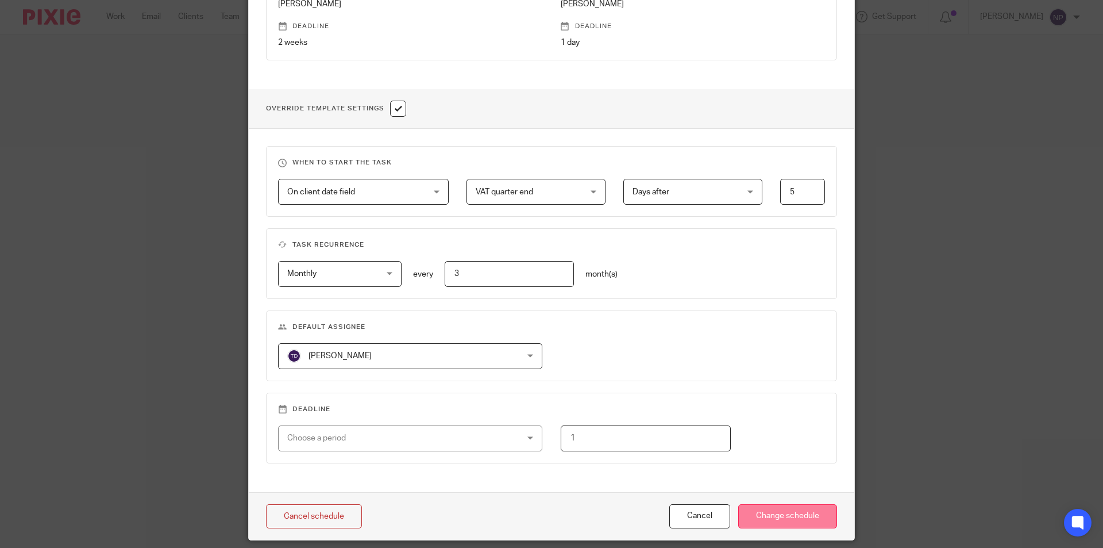
click at [769, 511] on input "Change schedule" at bounding box center [787, 516] width 99 height 25
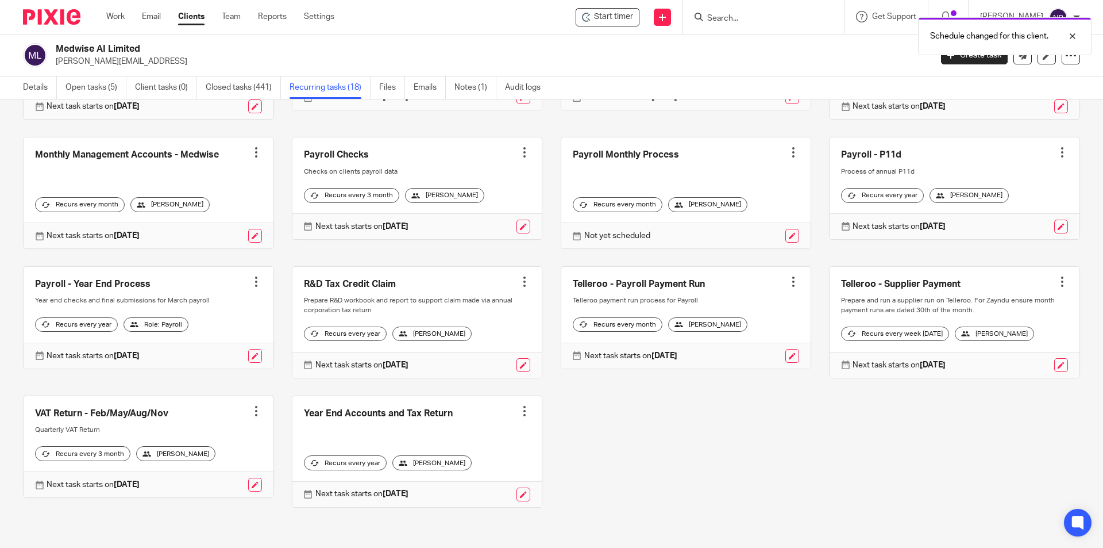
scroll to position [295, 0]
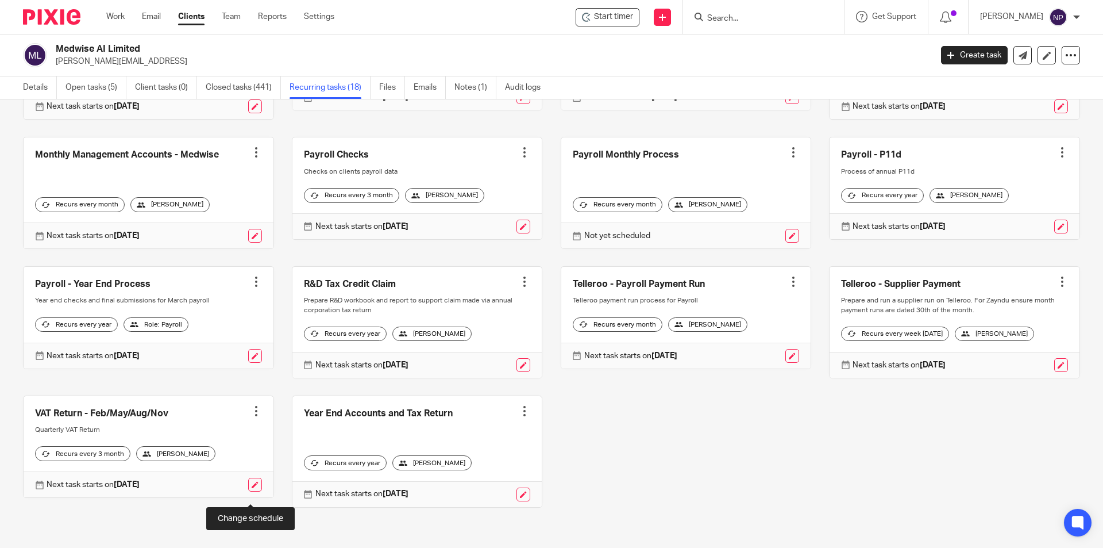
click at [252, 491] on link at bounding box center [255, 484] width 14 height 14
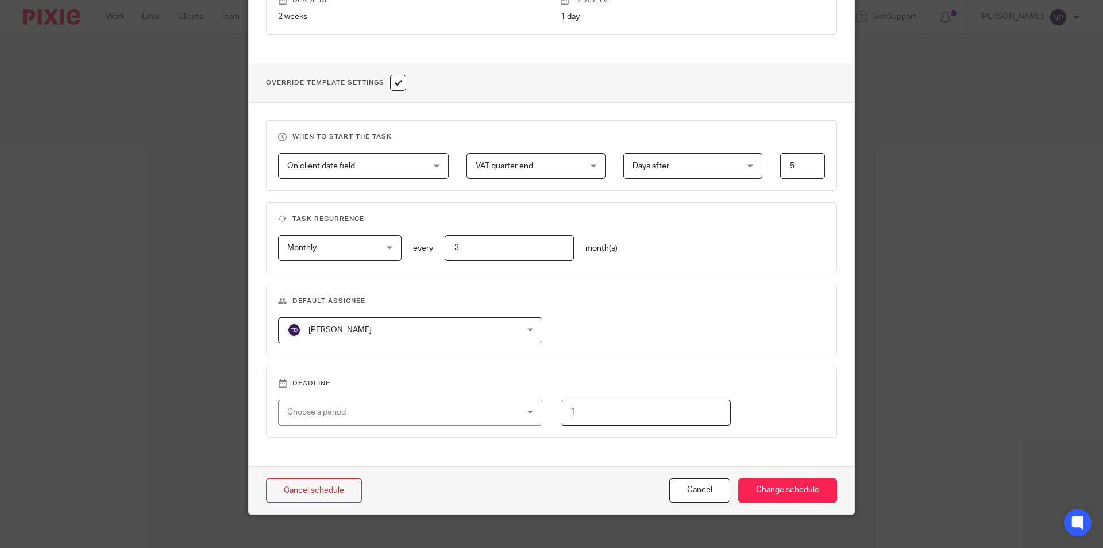
scroll to position [383, 0]
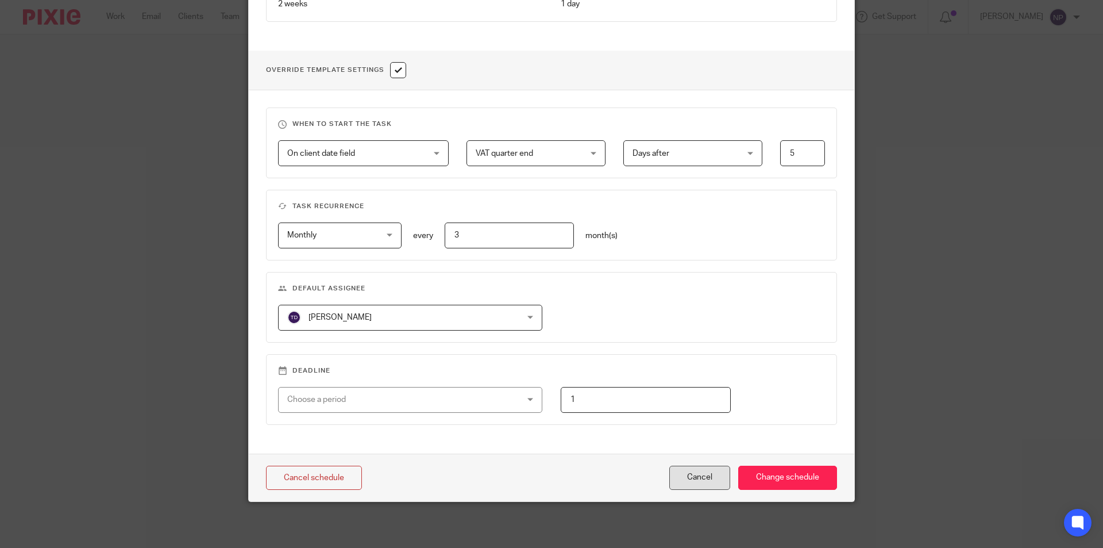
click at [681, 473] on button "Cancel" at bounding box center [699, 477] width 61 height 25
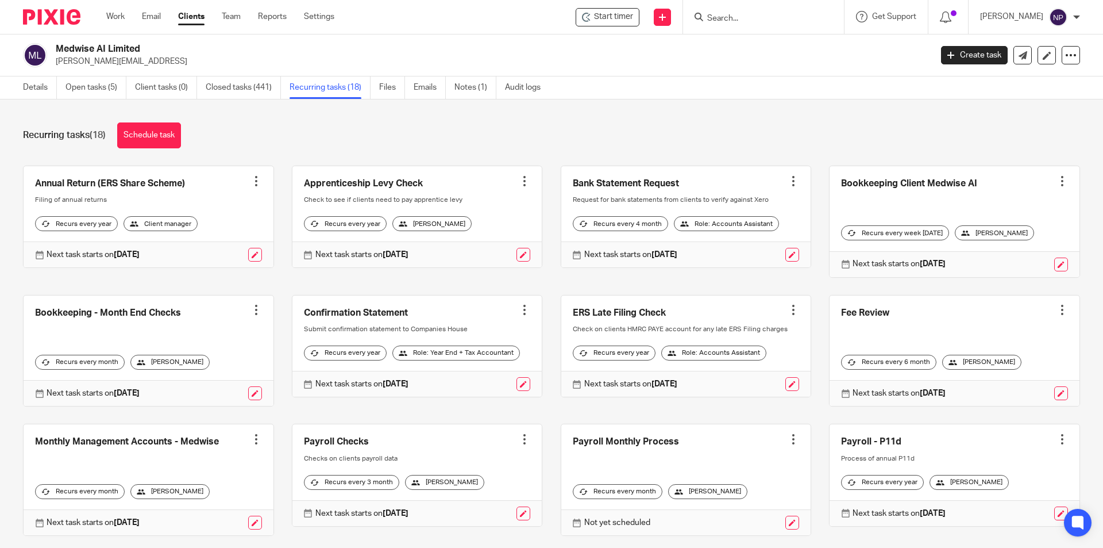
click at [970, 175] on link at bounding box center [955, 221] width 250 height 111
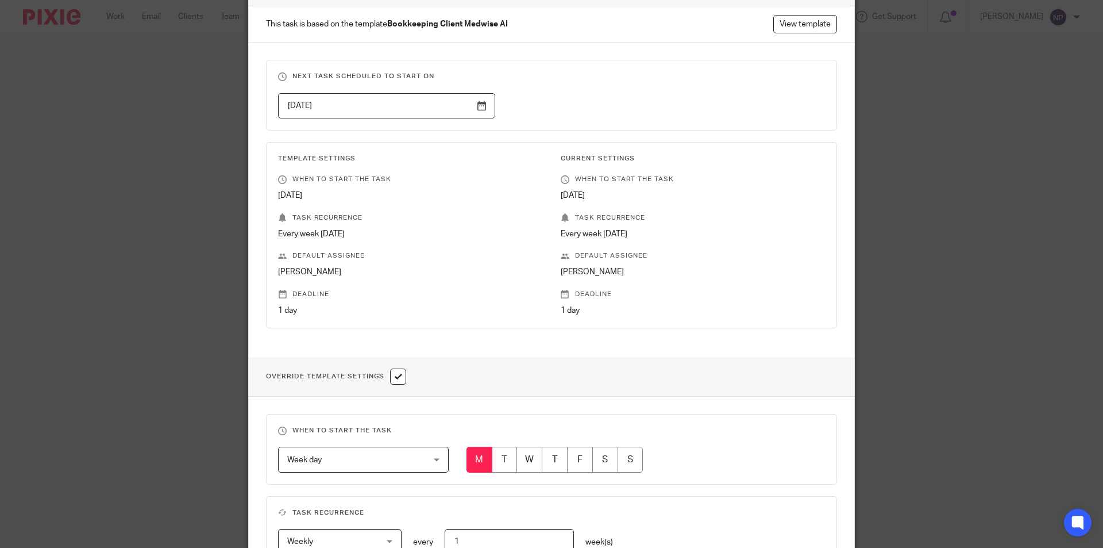
scroll to position [345, 0]
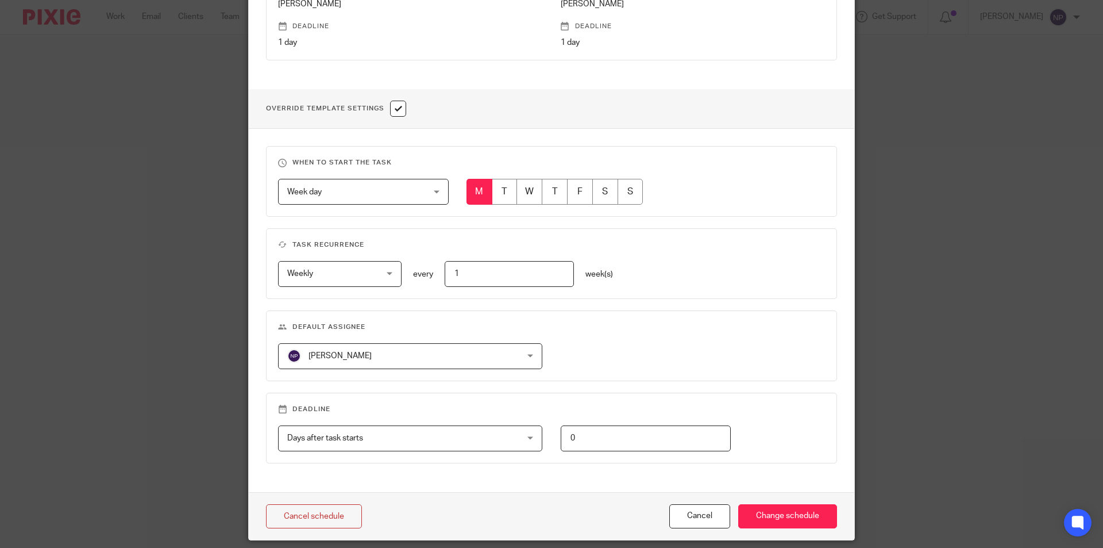
click at [492, 368] on div "Natasha Pengelly Natasha Pengelly" at bounding box center [410, 356] width 264 height 26
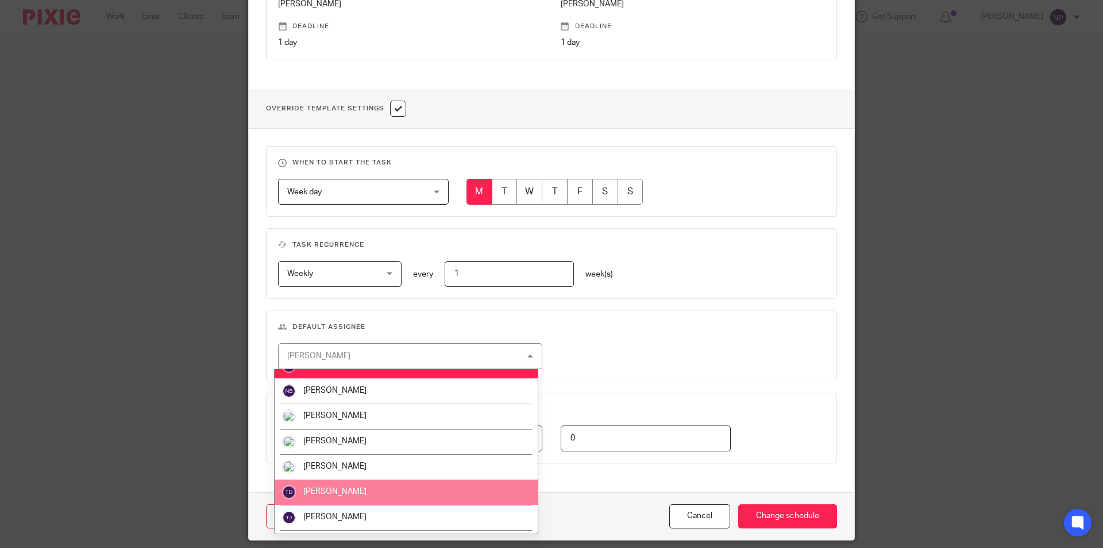
click at [369, 495] on li "Tom Dobson" at bounding box center [406, 491] width 263 height 25
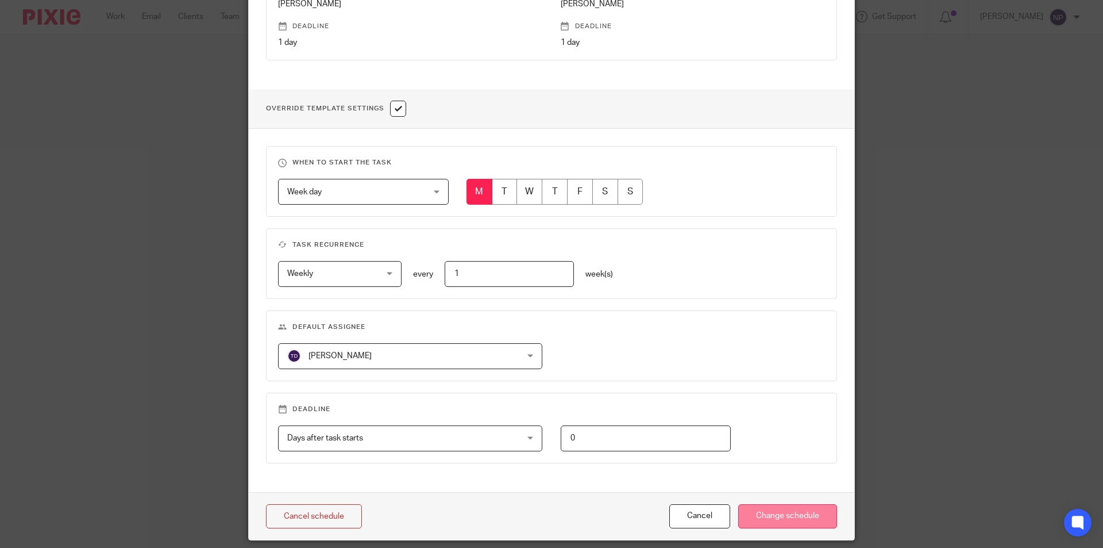
click at [782, 521] on input "Change schedule" at bounding box center [787, 516] width 99 height 25
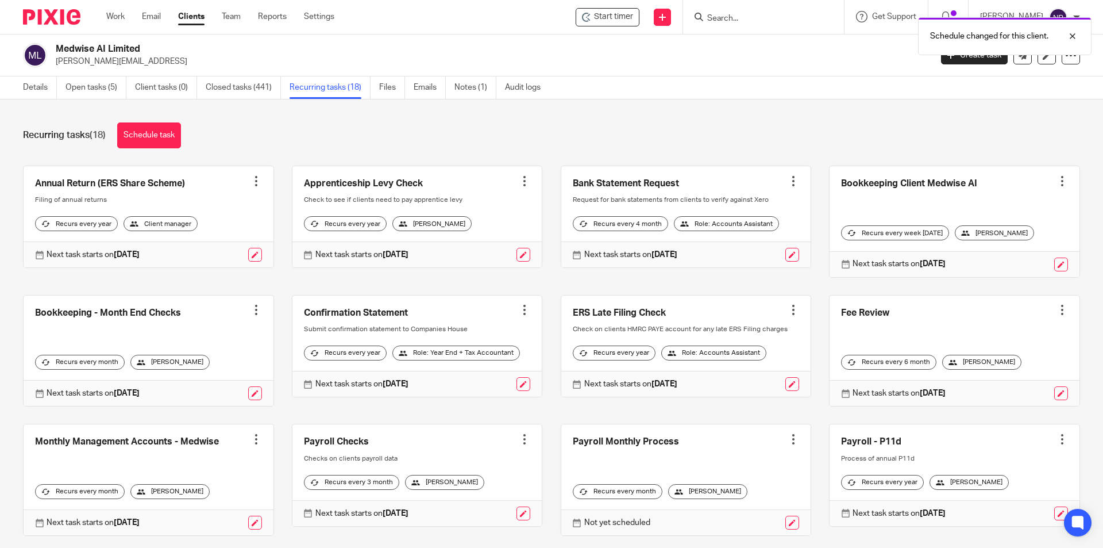
click at [223, 330] on link at bounding box center [149, 350] width 250 height 111
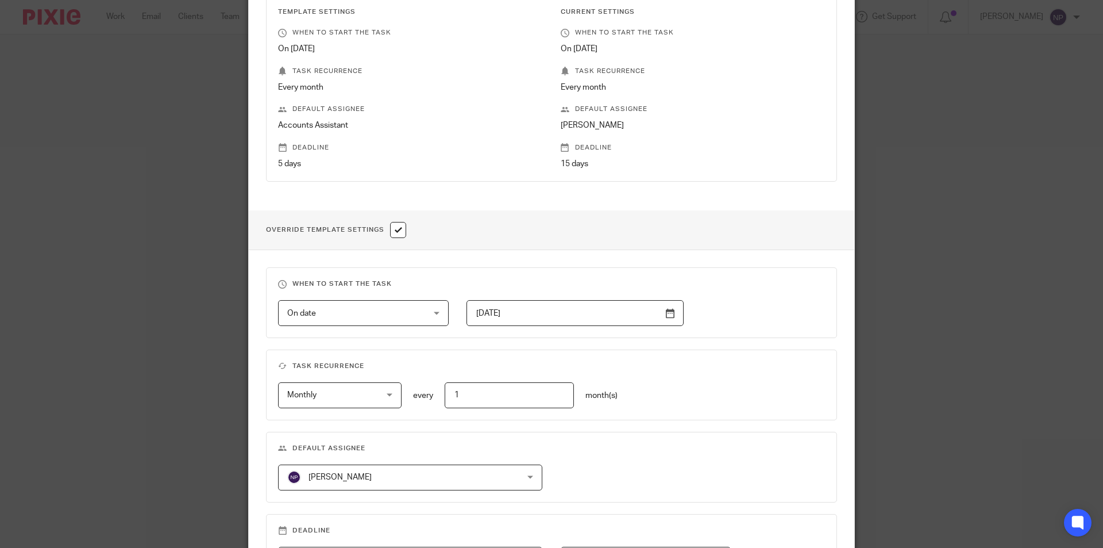
scroll to position [287, 0]
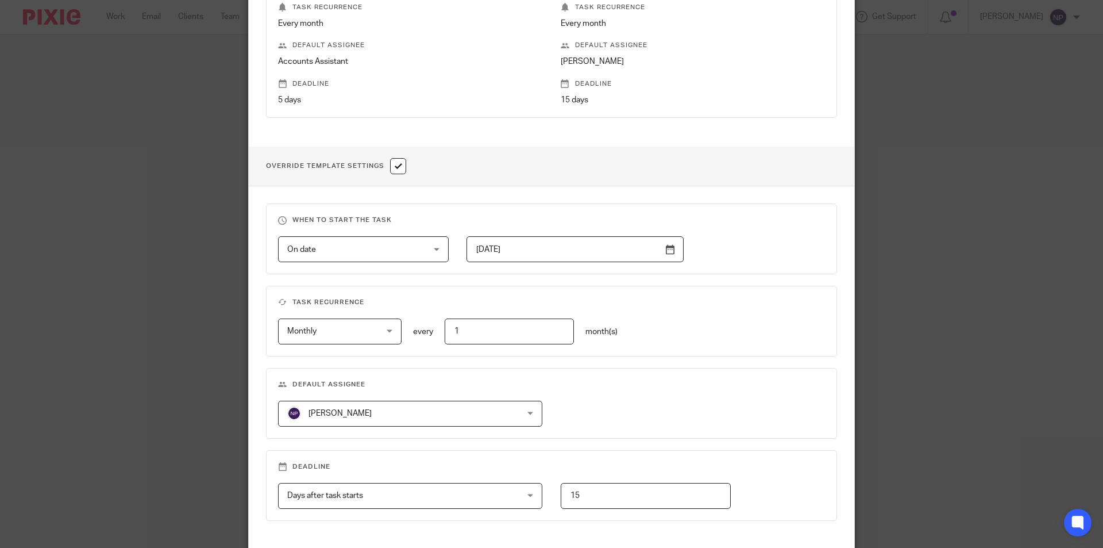
click at [502, 413] on div "[PERSON_NAME] [PERSON_NAME]" at bounding box center [410, 413] width 264 height 26
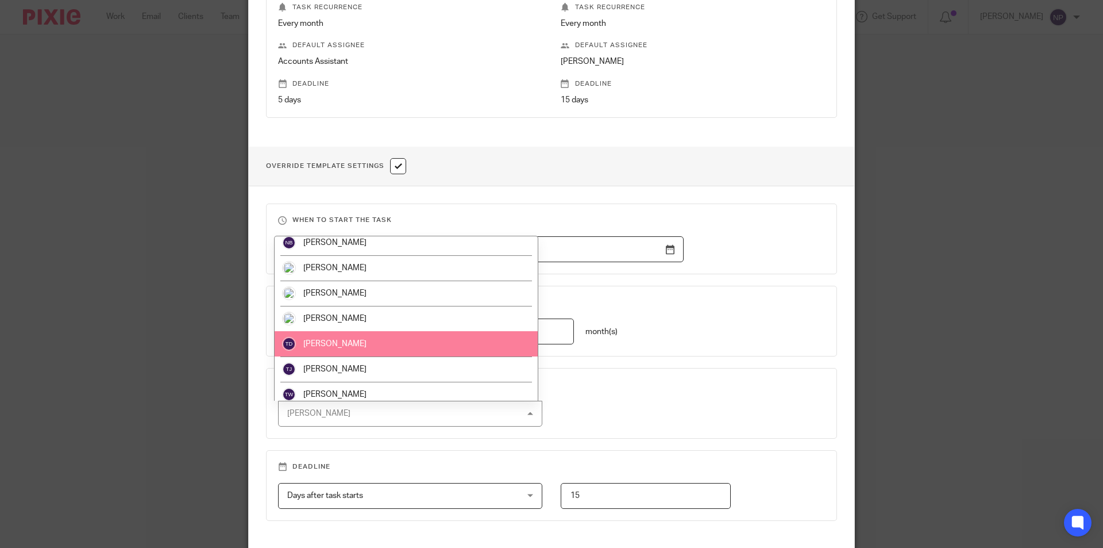
scroll to position [367, 0]
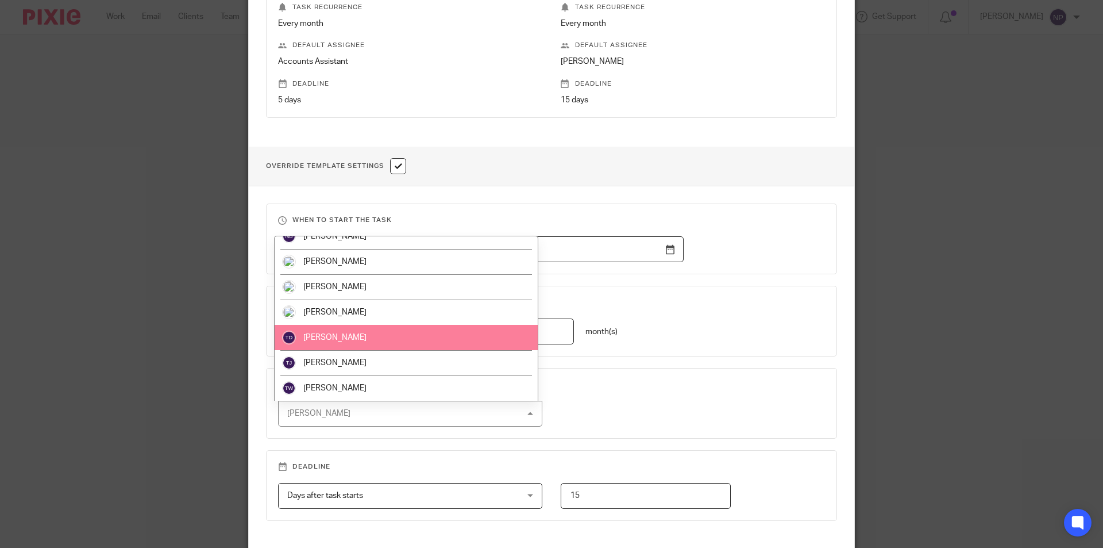
click at [394, 345] on li "[PERSON_NAME]" at bounding box center [406, 337] width 263 height 25
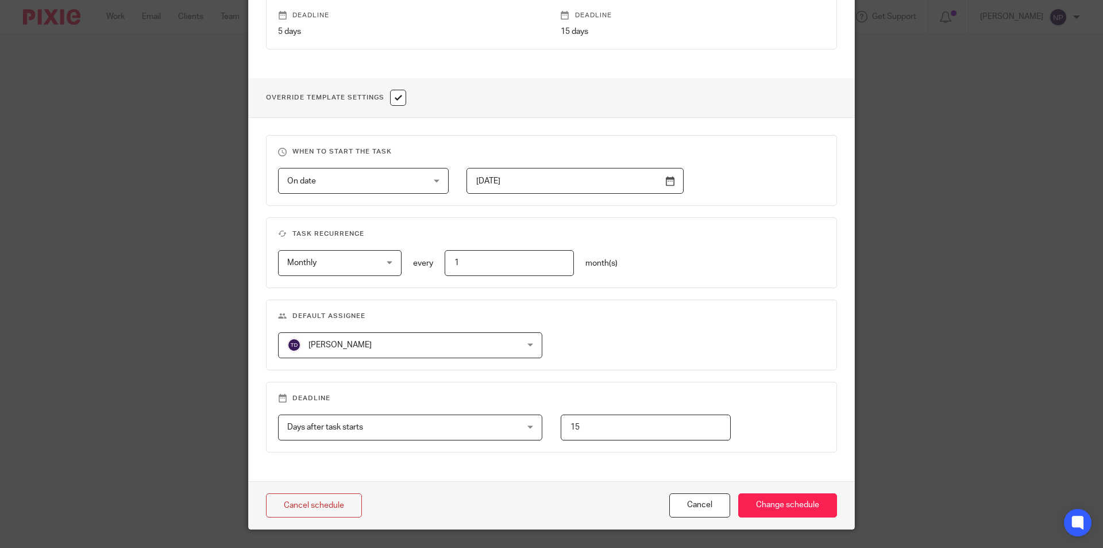
scroll to position [383, 0]
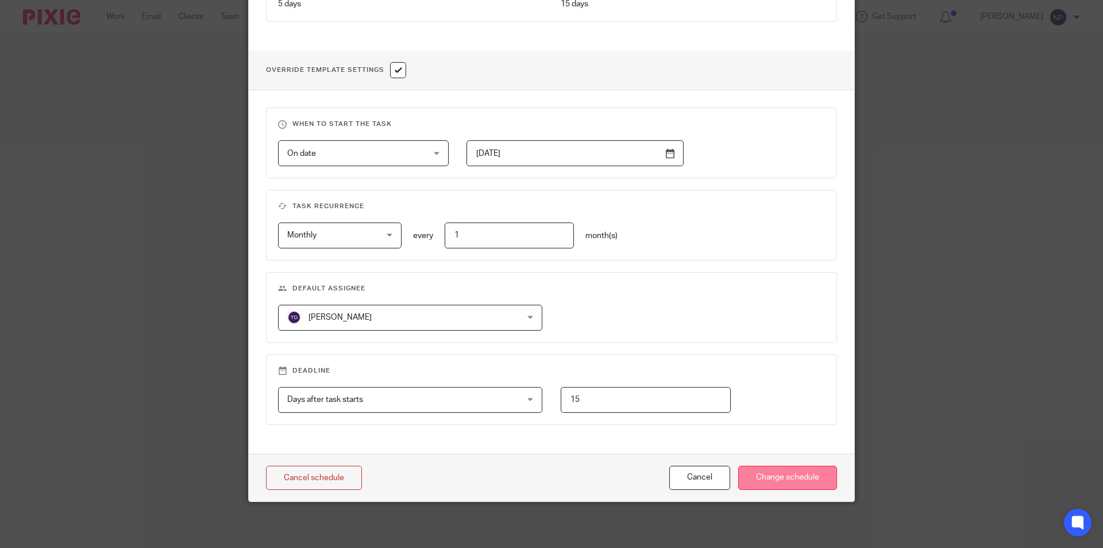
click at [786, 477] on input "Change schedule" at bounding box center [787, 477] width 99 height 25
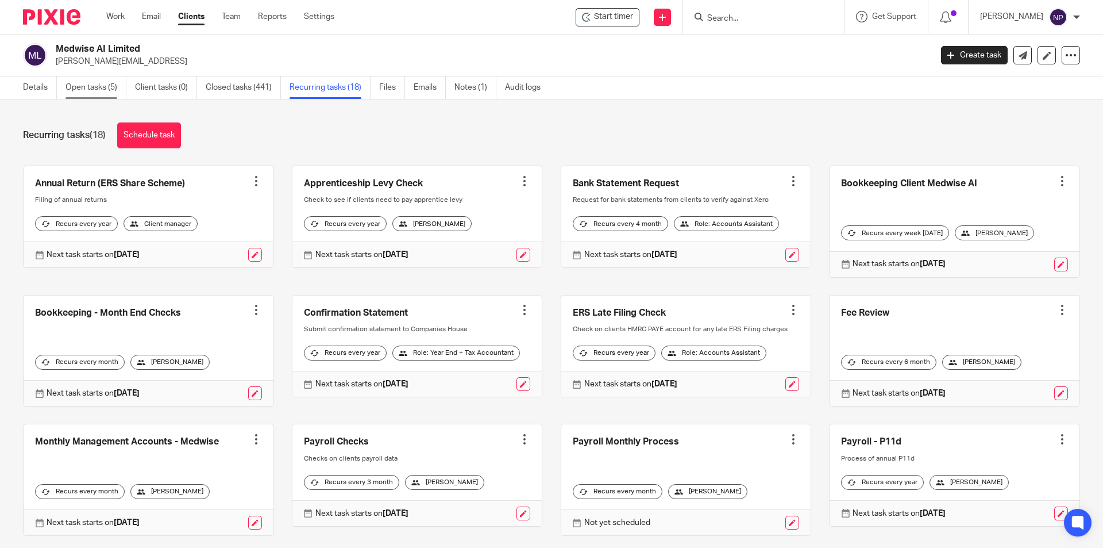
click at [111, 86] on link "Open tasks (5)" at bounding box center [95, 87] width 61 height 22
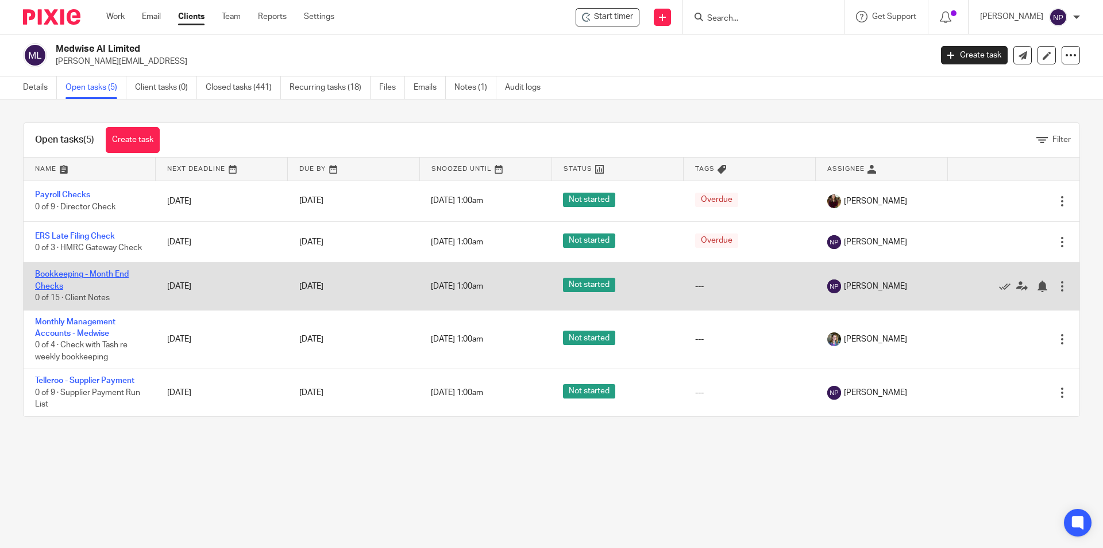
click at [87, 281] on link "Bookkeeping - Month End Checks" at bounding box center [82, 280] width 94 height 20
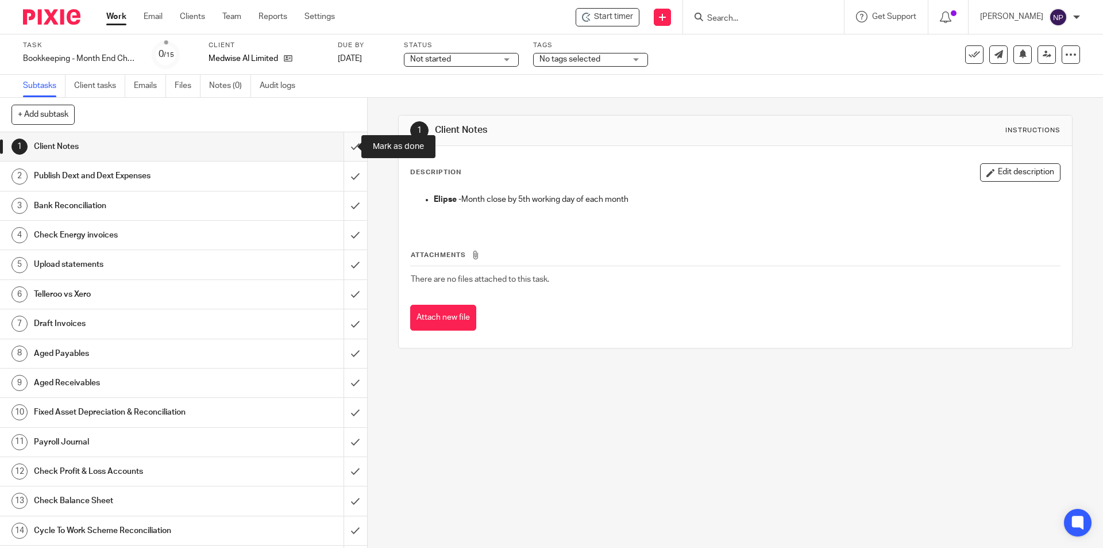
click at [342, 145] on input "submit" at bounding box center [183, 146] width 367 height 29
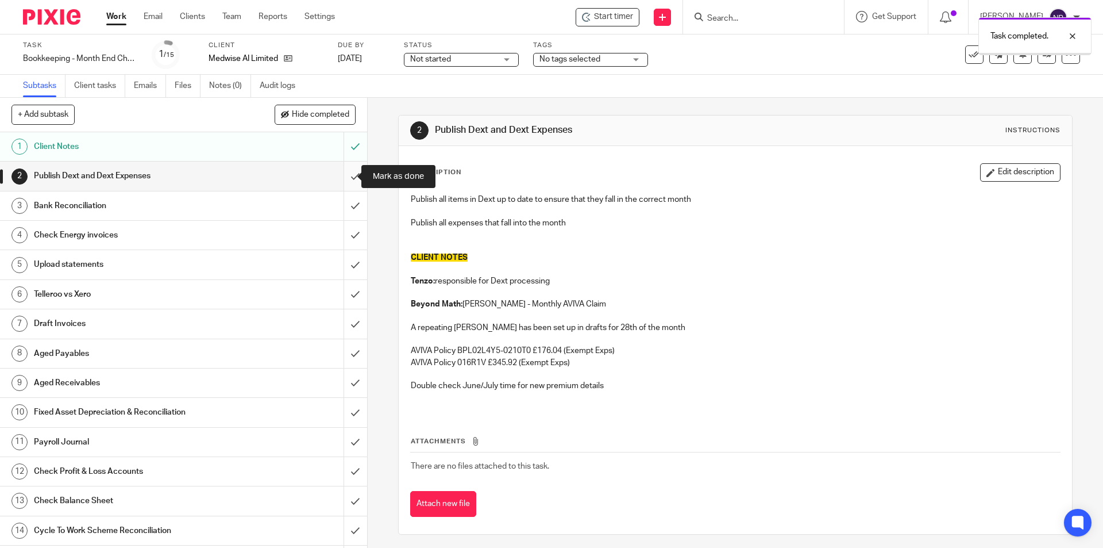
click at [340, 175] on input "submit" at bounding box center [183, 175] width 367 height 29
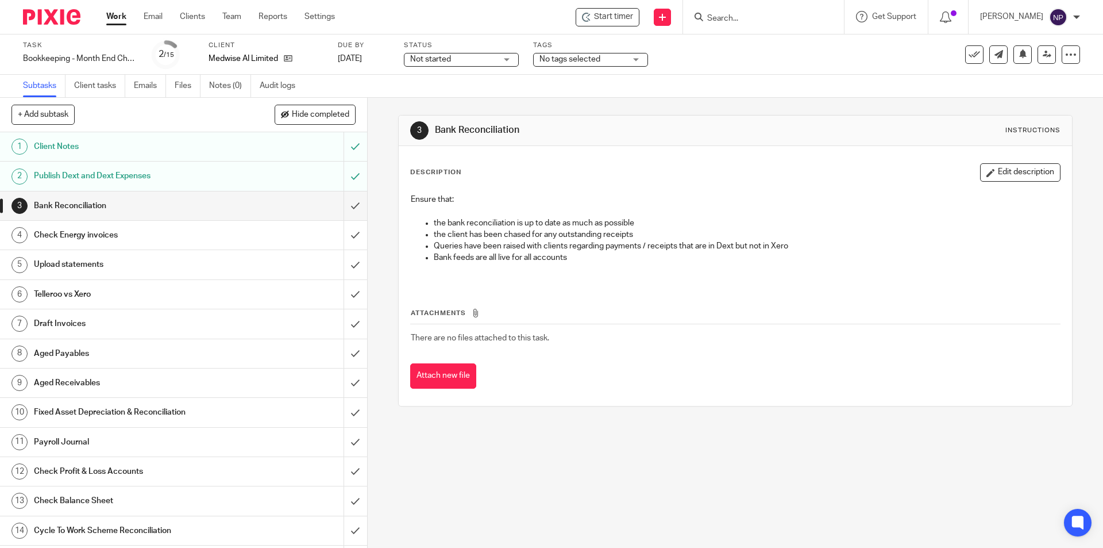
click at [728, 19] on input "Search" at bounding box center [757, 19] width 103 height 10
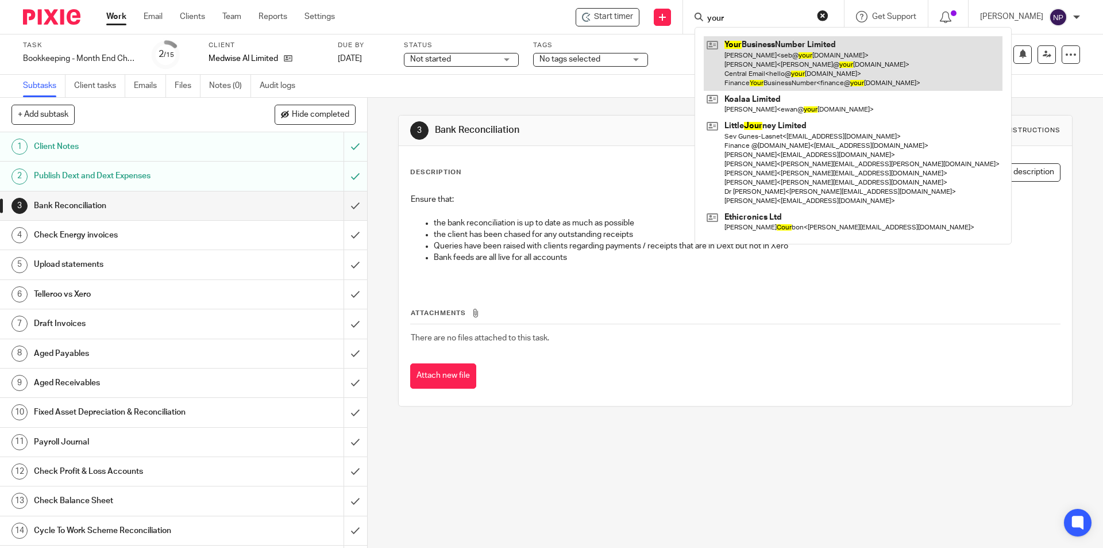
type input "your"
click at [780, 70] on link at bounding box center [853, 63] width 299 height 55
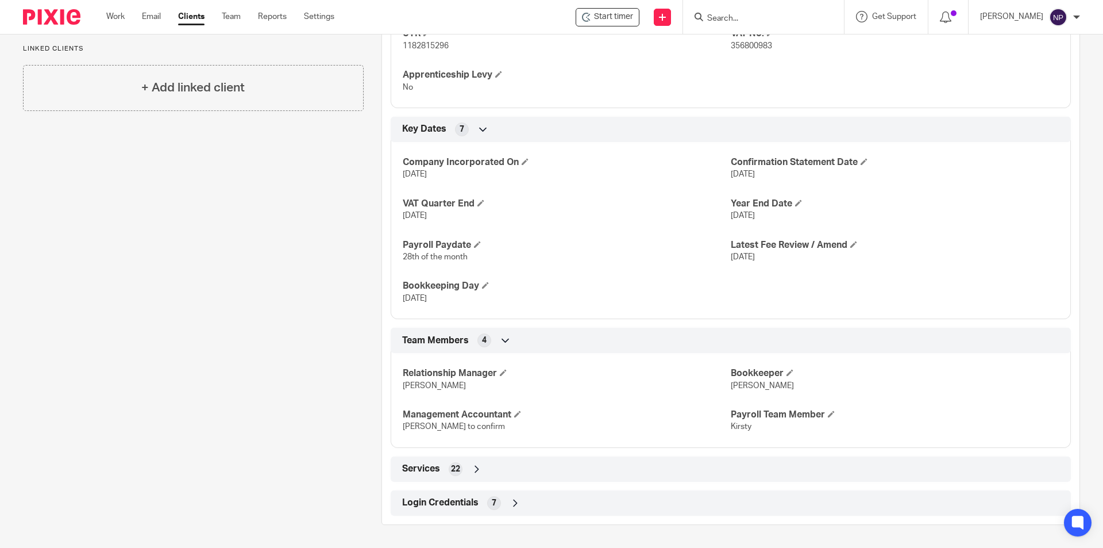
click at [589, 493] on div "Login Credentials 7" at bounding box center [730, 503] width 663 height 20
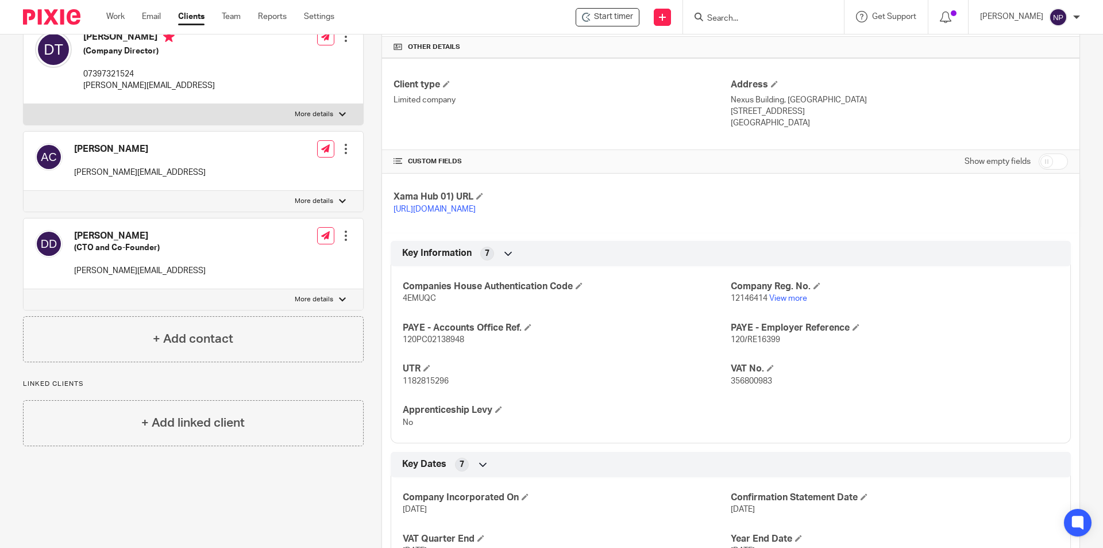
scroll to position [114, 0]
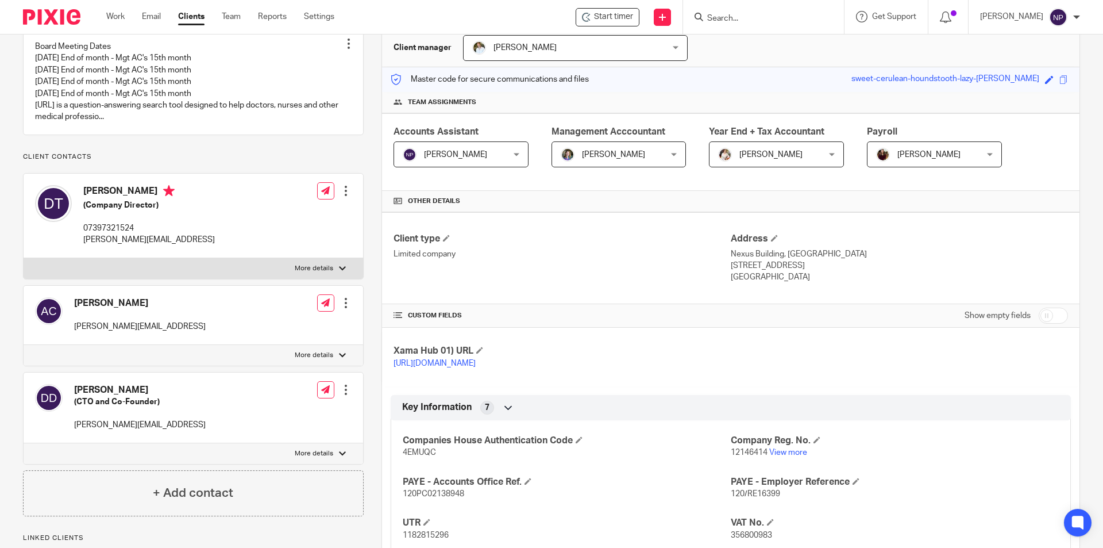
click at [1039, 317] on input "checkbox" at bounding box center [1053, 315] width 29 height 16
checkbox input "true"
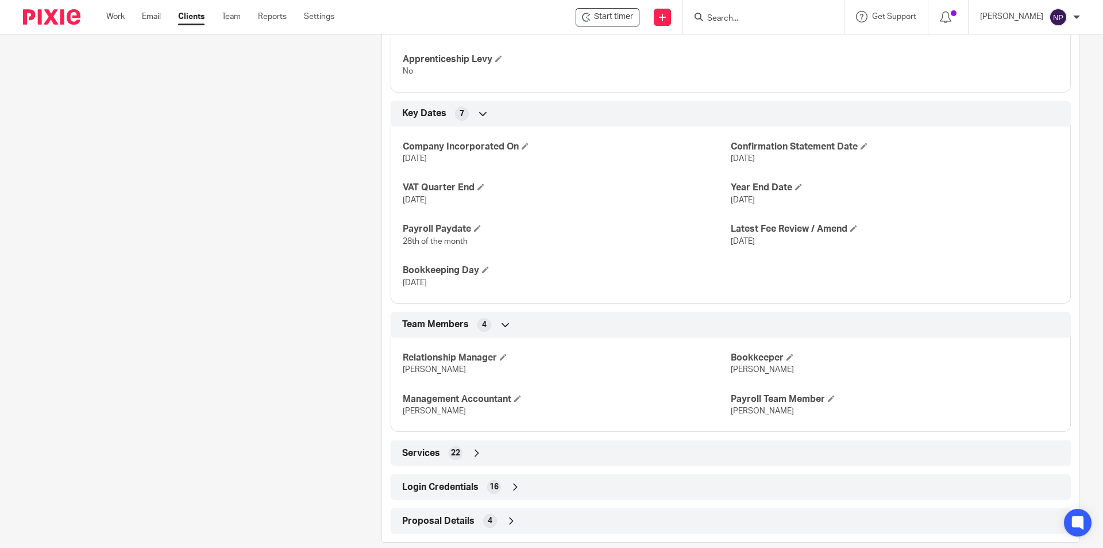
scroll to position [625, 0]
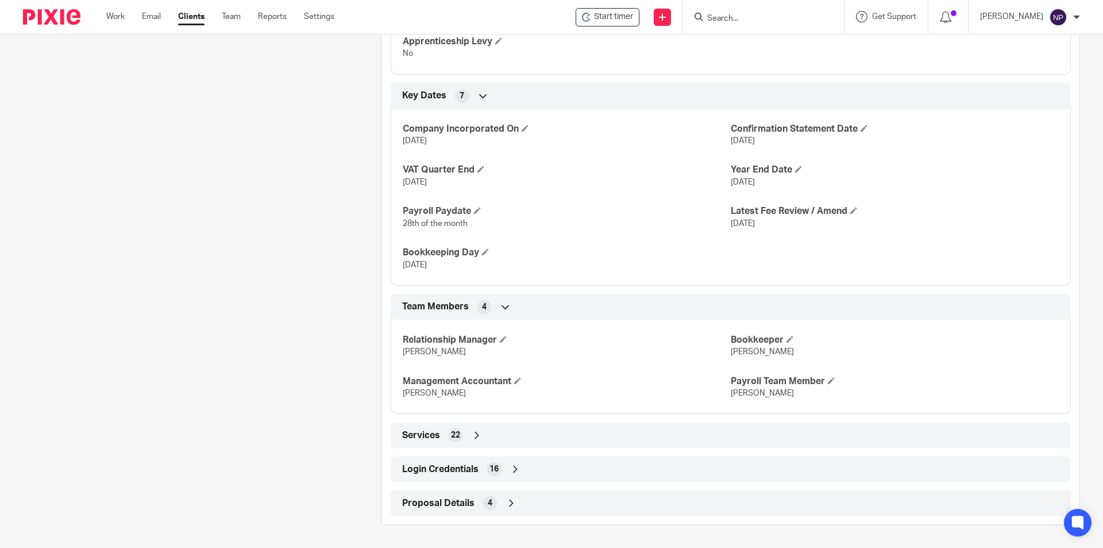
click at [572, 469] on div "Login Credentials 16" at bounding box center [730, 469] width 663 height 20
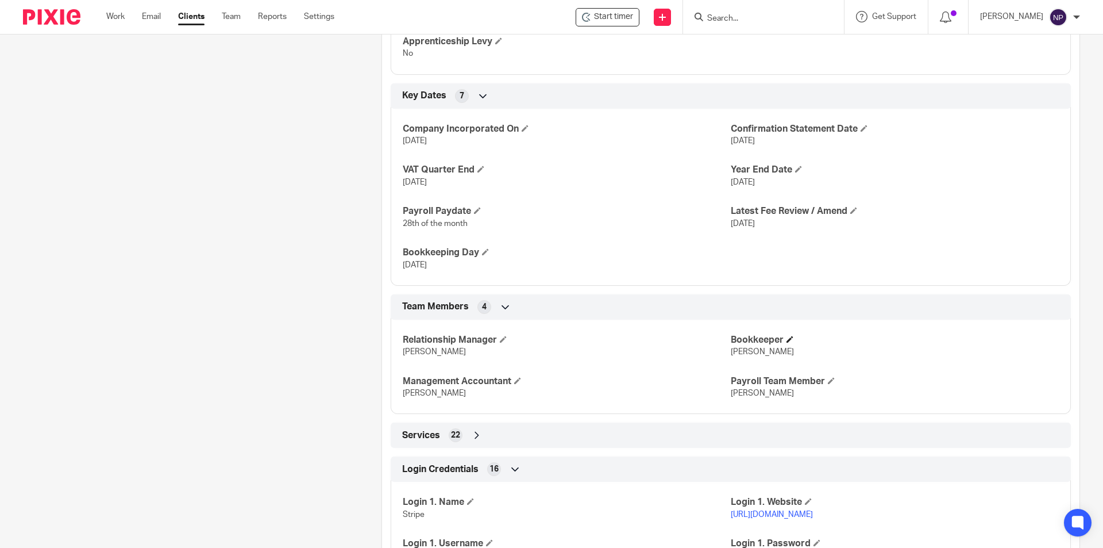
scroll to position [979, 0]
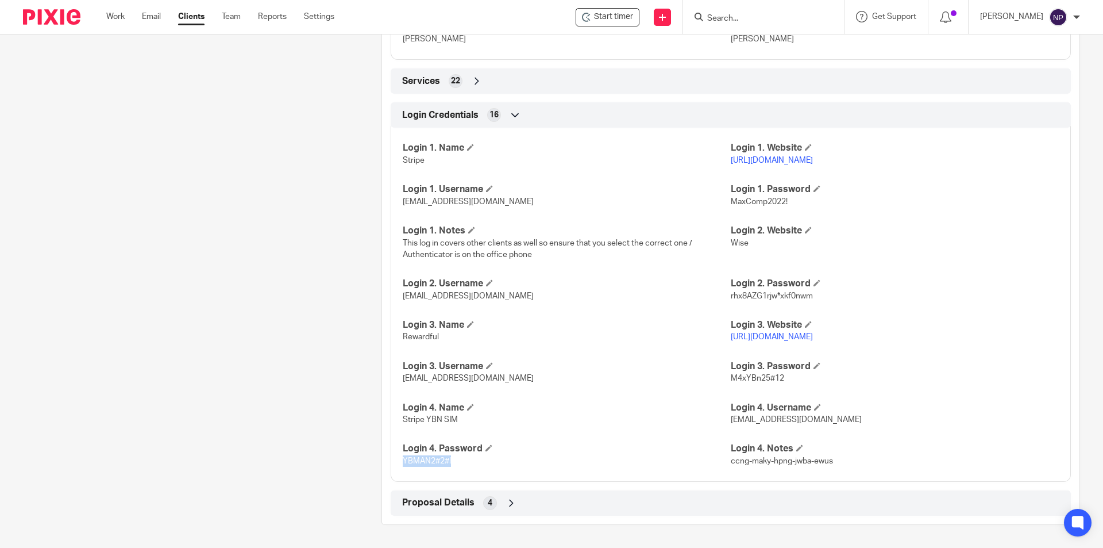
drag, startPoint x: 452, startPoint y: 463, endPoint x: 396, endPoint y: 464, distance: 55.7
click at [396, 464] on div "Login 1. Name Stripe Login 1. Website https://stripe.com/gb Login 1. Username h…" at bounding box center [731, 300] width 680 height 363
copy span "YBMAN2#2#!"
